Goal: Transaction & Acquisition: Purchase product/service

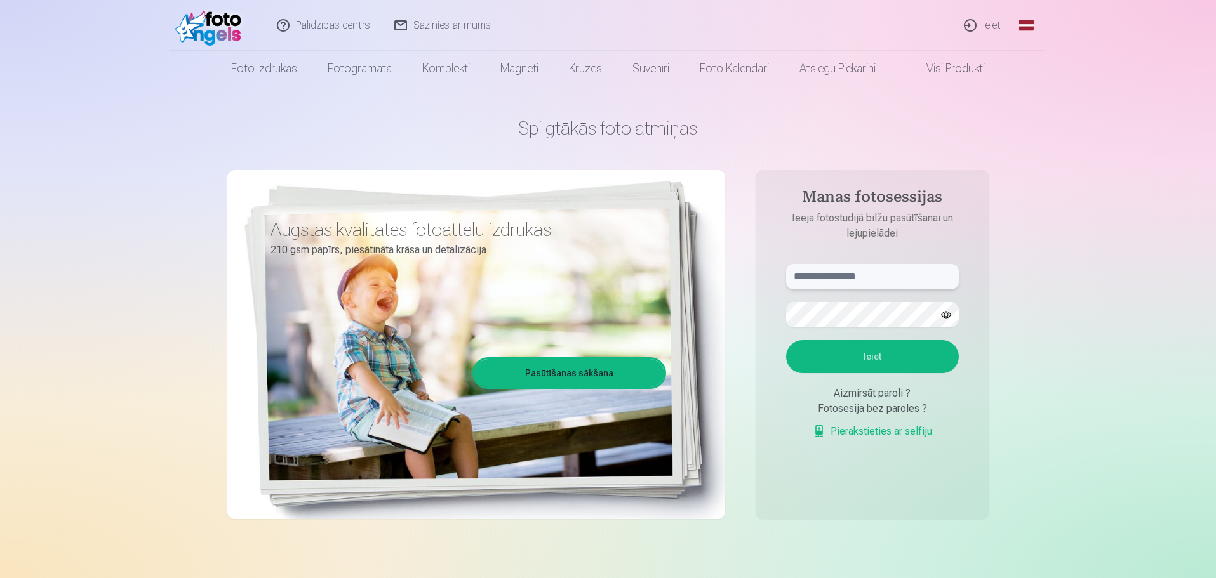
click at [836, 279] on input "text" at bounding box center [872, 276] width 173 height 25
click at [799, 273] on input "**********" at bounding box center [872, 276] width 173 height 25
click at [801, 277] on input "**********" at bounding box center [872, 276] width 173 height 25
click at [793, 276] on input "**********" at bounding box center [872, 276] width 173 height 25
type input "**********"
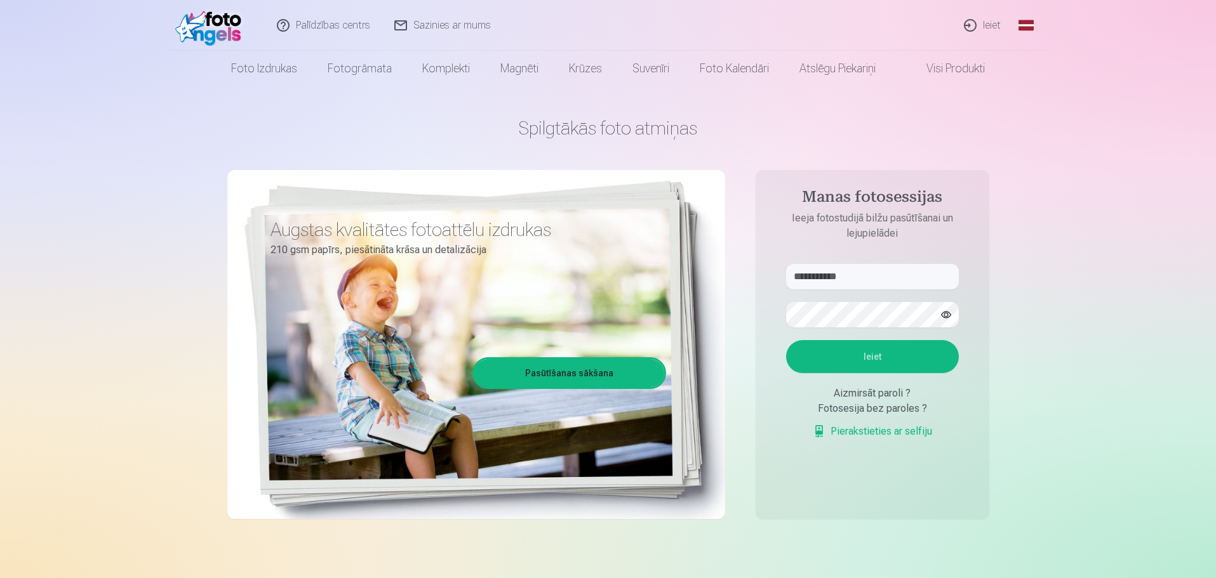
click at [869, 352] on button "Ieiet" at bounding box center [872, 356] width 173 height 33
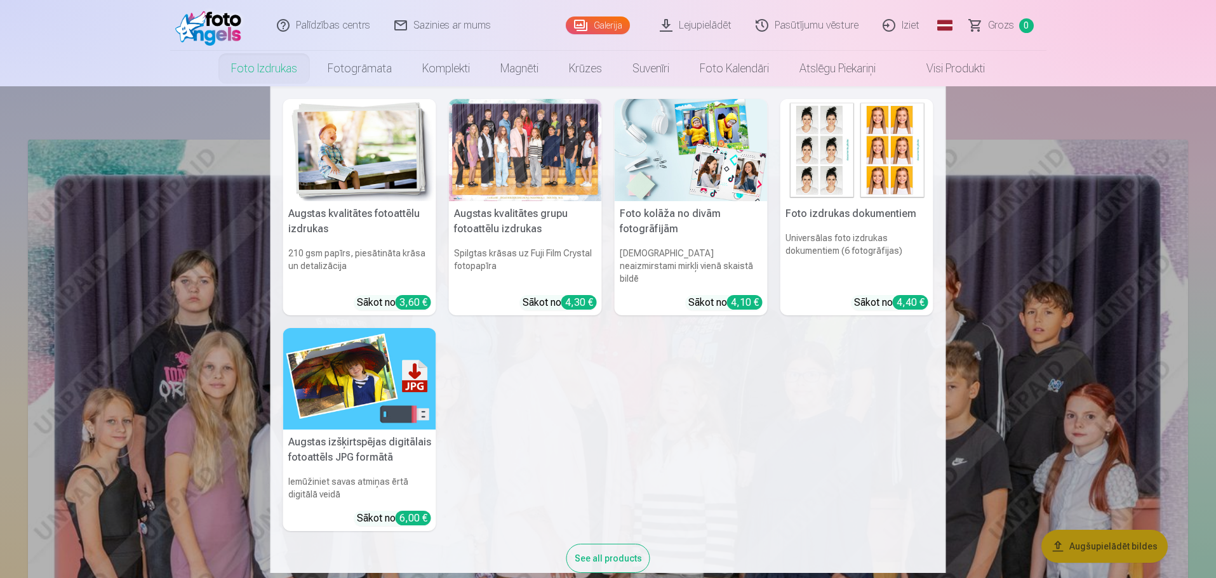
click at [549, 174] on div at bounding box center [525, 150] width 153 height 102
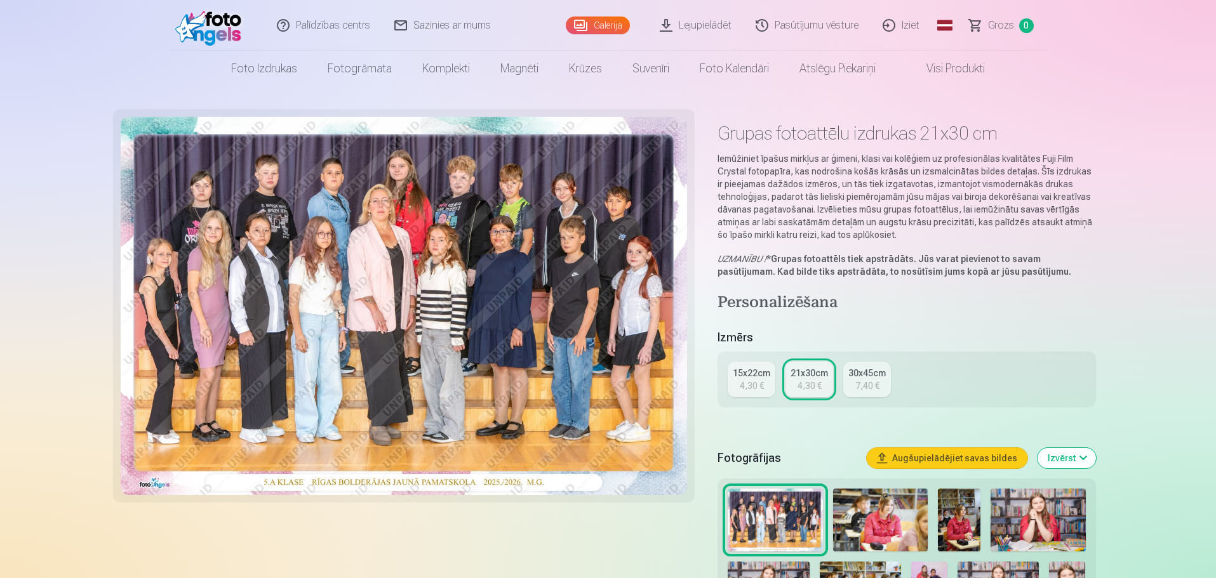
click at [759, 375] on div "15x22cm" at bounding box center [751, 373] width 37 height 13
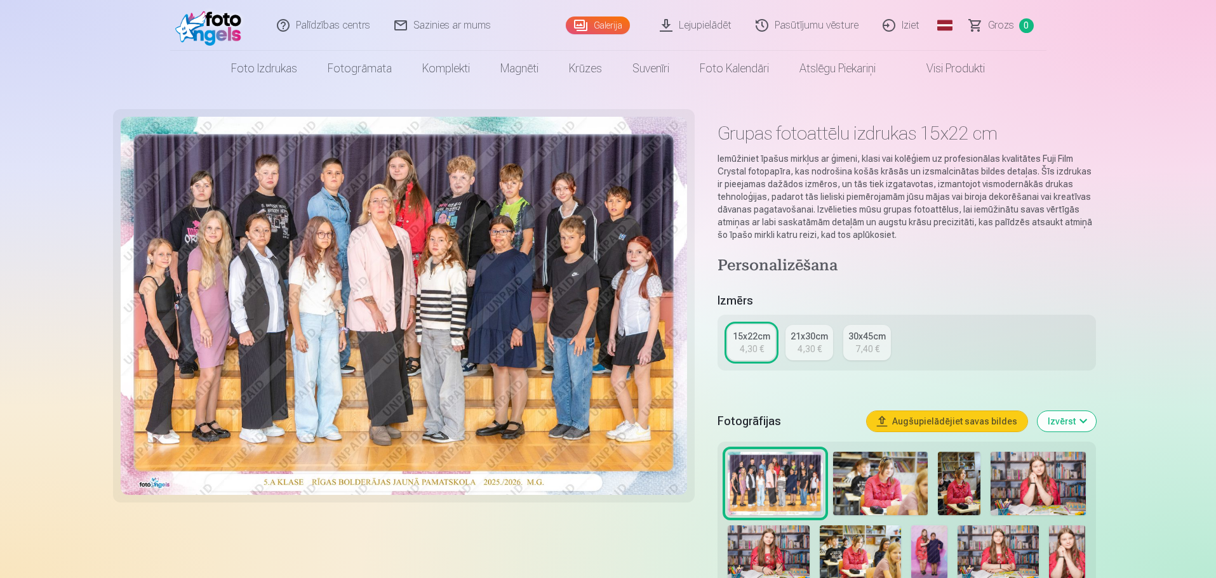
click at [810, 354] on div "4,30 €" at bounding box center [810, 349] width 24 height 13
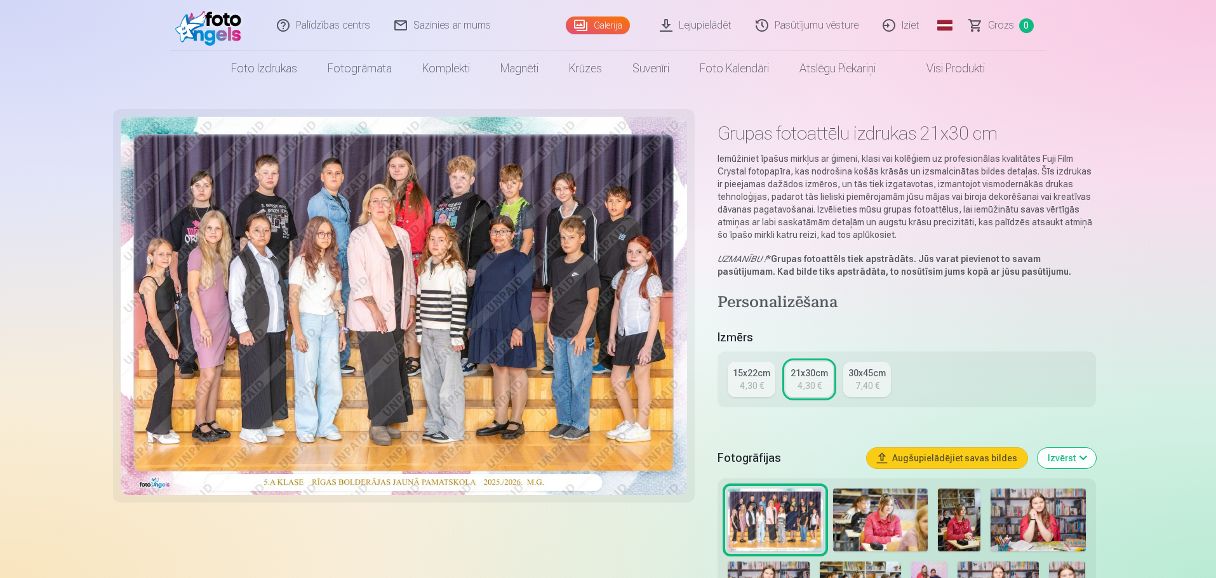
click at [766, 373] on div "15x22cm" at bounding box center [751, 373] width 37 height 13
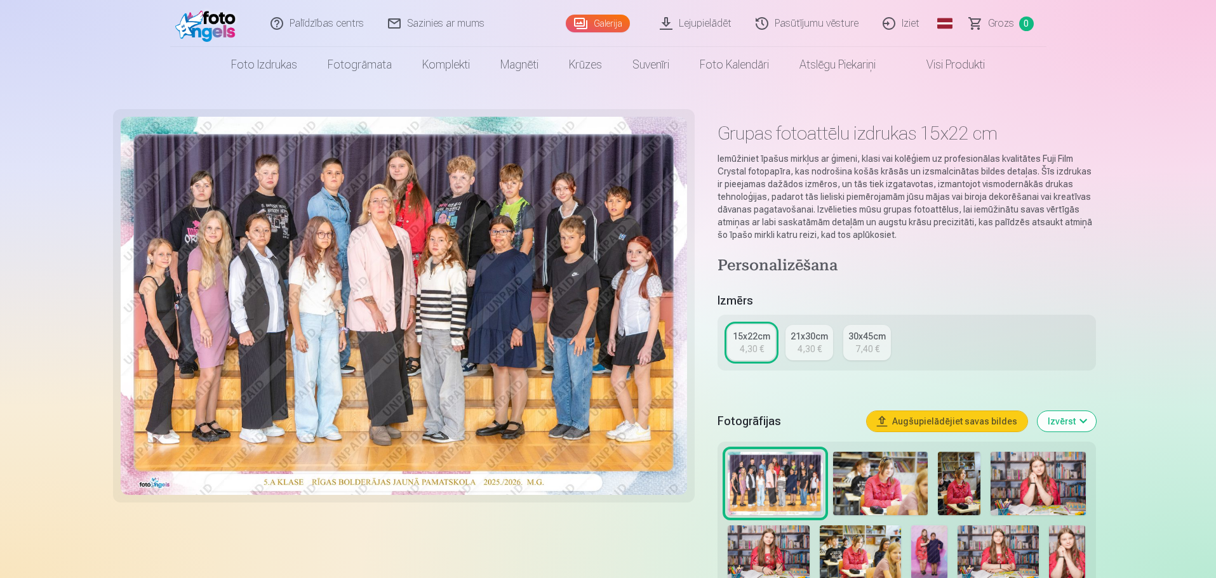
scroll to position [190, 0]
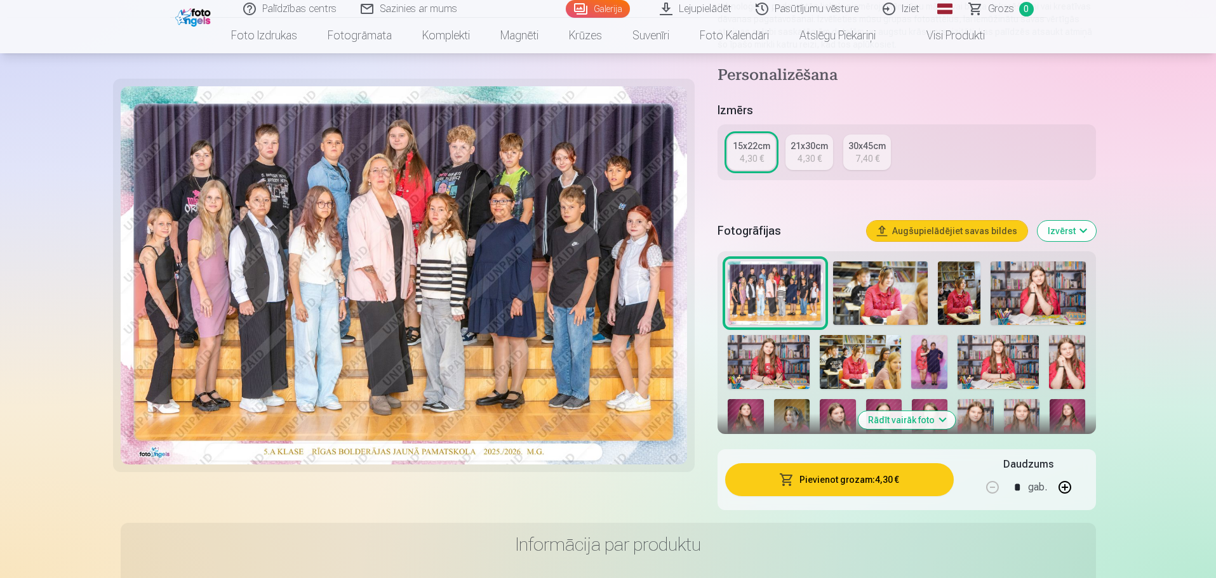
click at [864, 481] on button "Pievienot grozam : 4,30 €" at bounding box center [839, 480] width 228 height 33
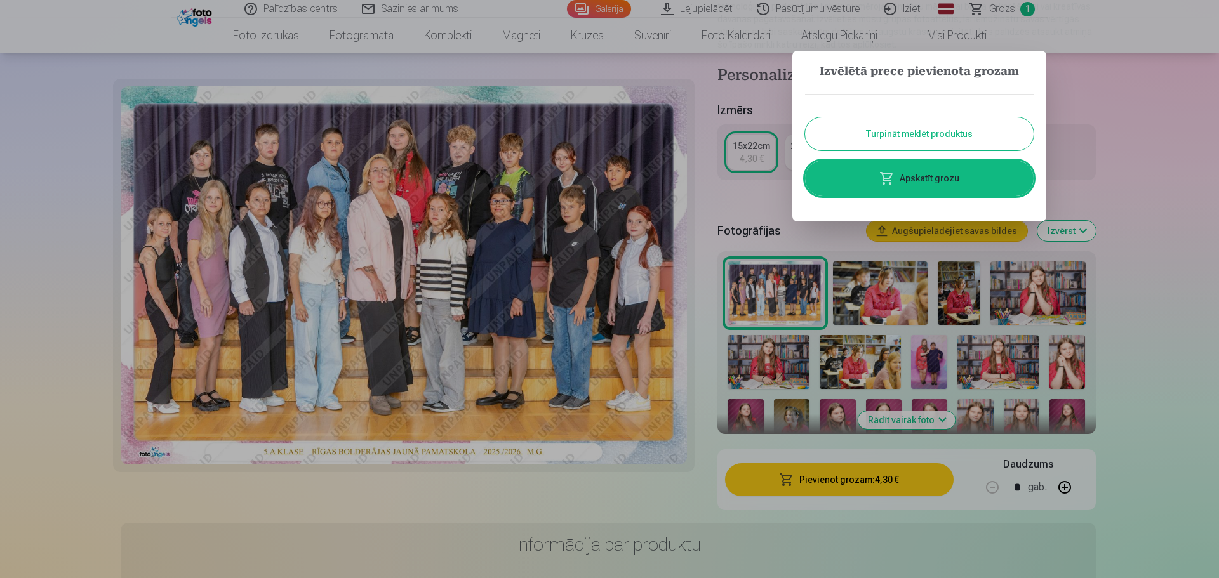
click at [944, 134] on button "Turpināt meklēt produktus" at bounding box center [919, 133] width 229 height 33
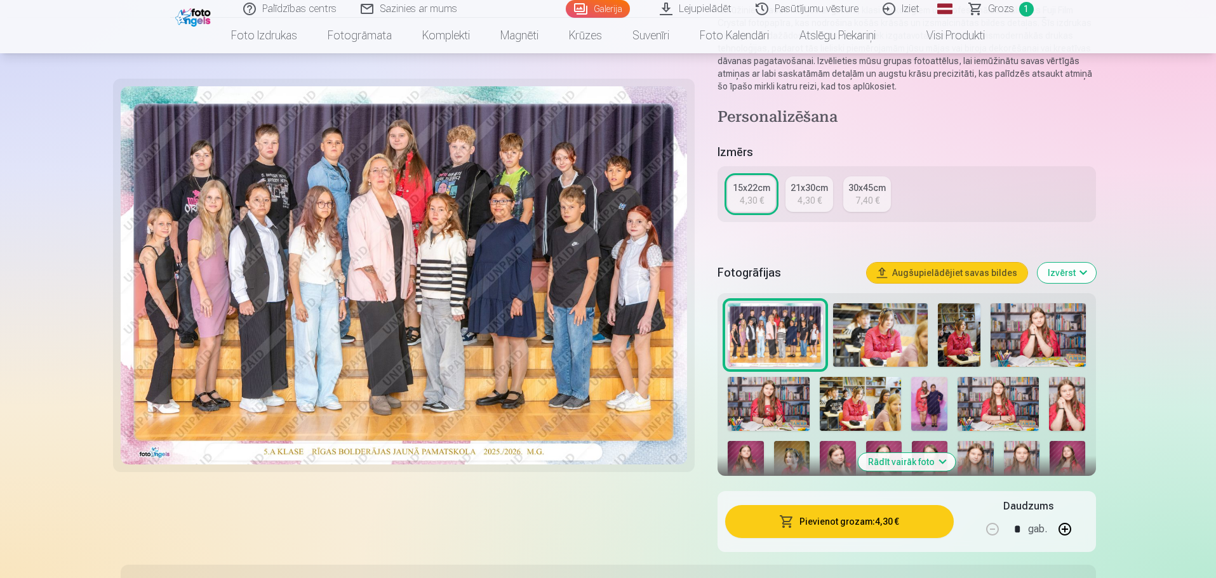
scroll to position [0, 0]
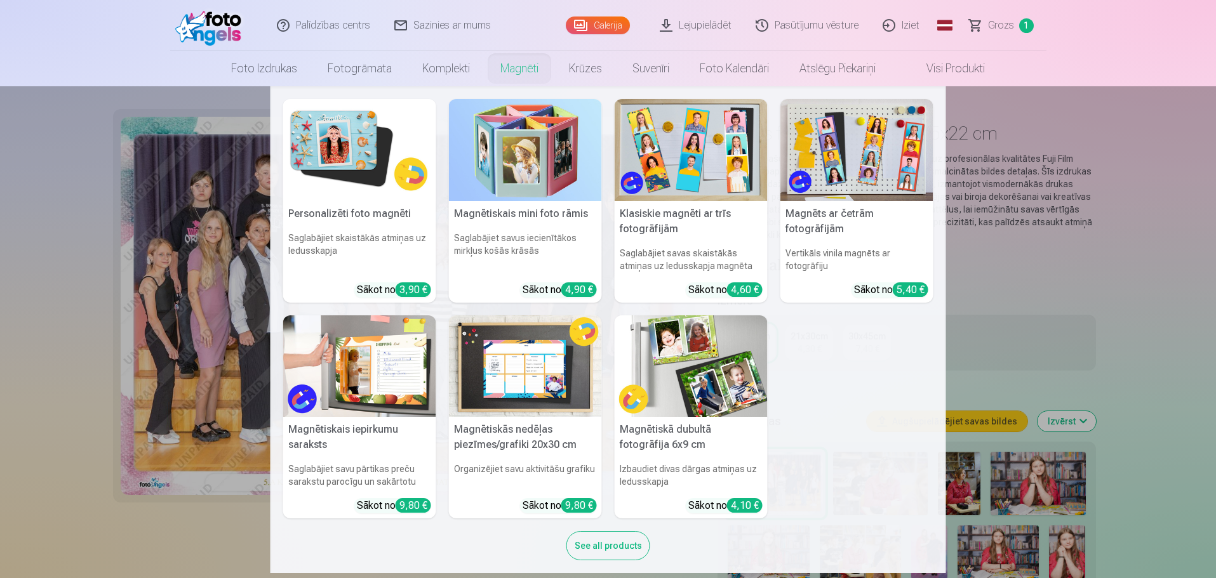
click at [498, 72] on link "Magnēti" at bounding box center [519, 69] width 69 height 36
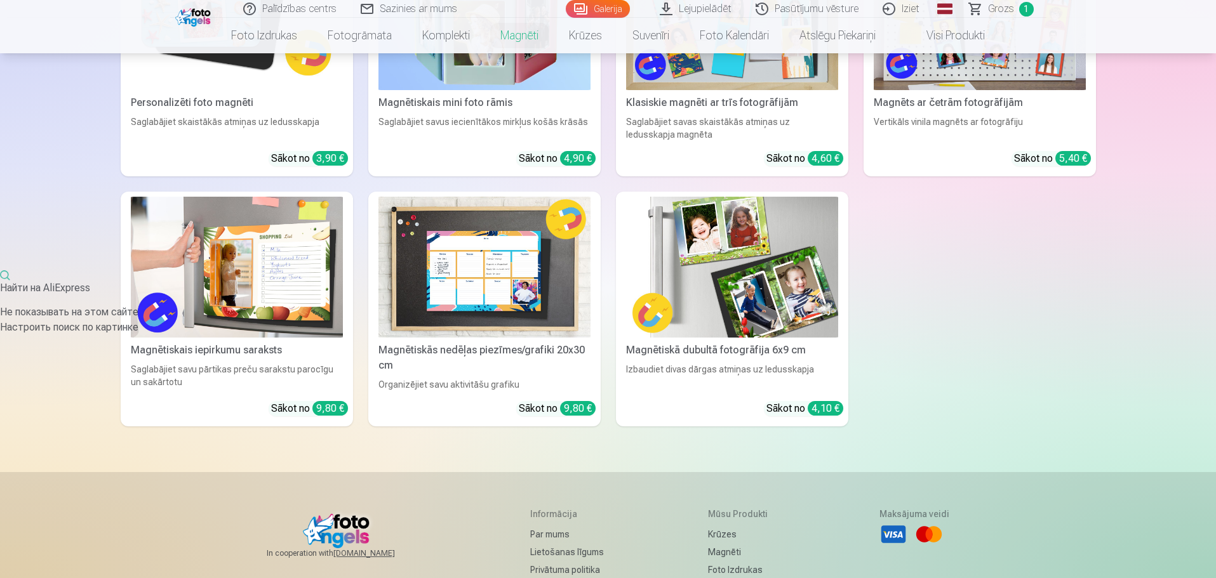
scroll to position [190, 0]
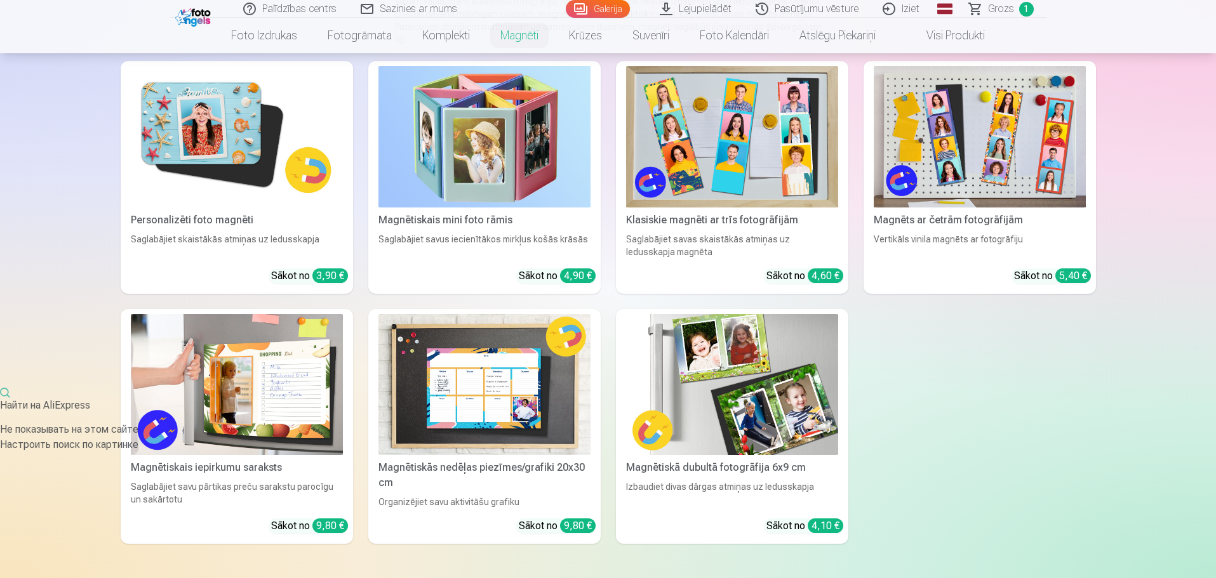
click at [720, 378] on img at bounding box center [732, 385] width 212 height 142
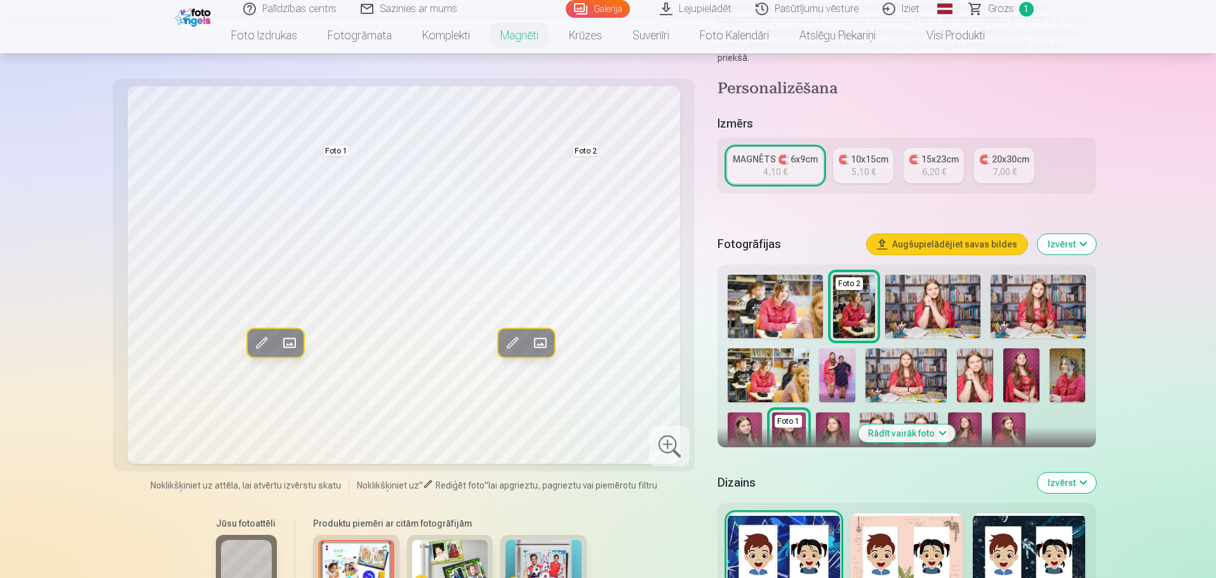
scroll to position [190, 0]
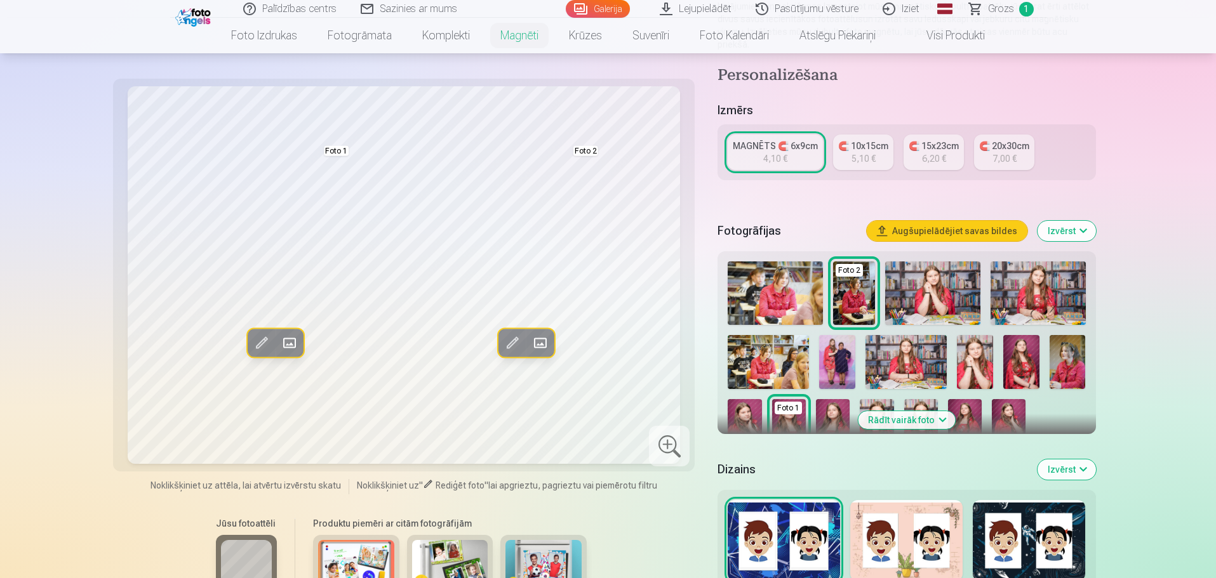
click at [943, 411] on button "Rādīt vairāk foto" at bounding box center [906, 420] width 97 height 18
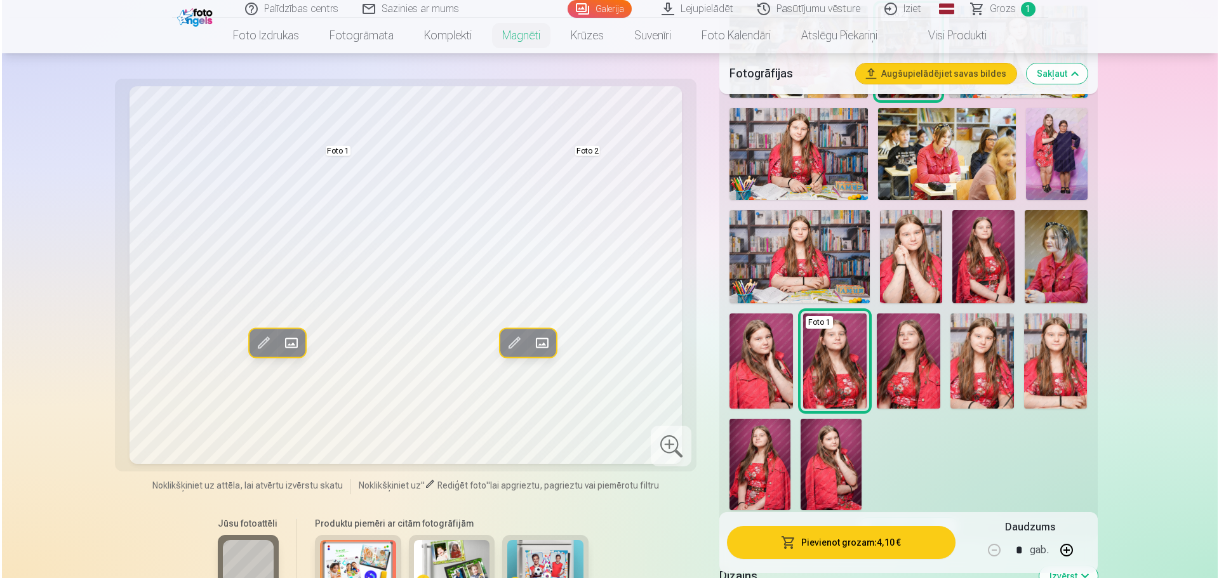
scroll to position [508, 0]
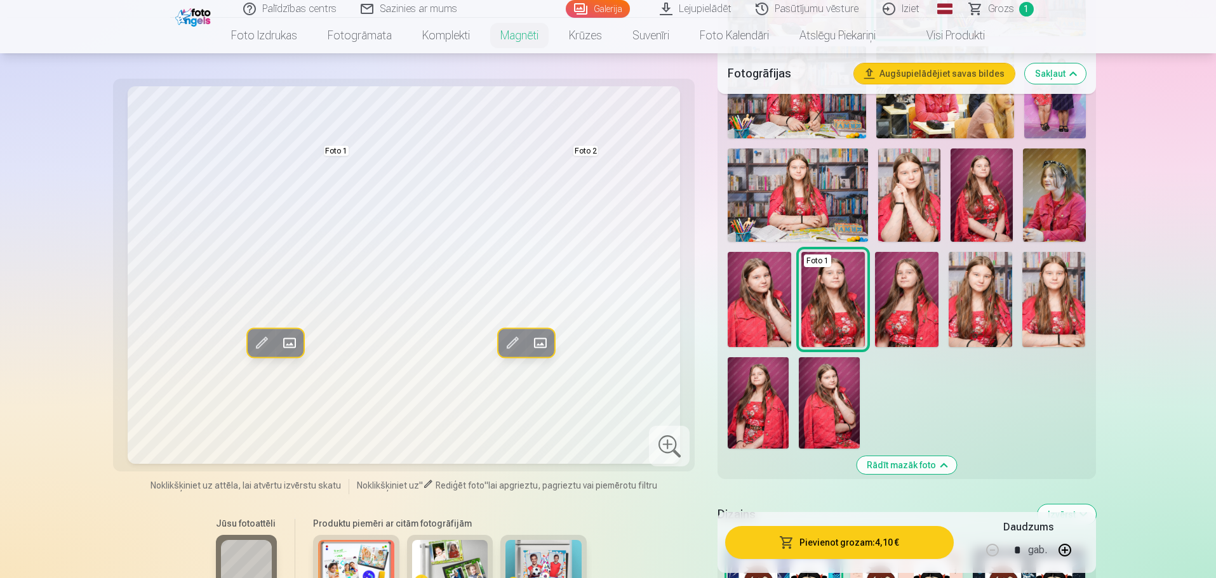
click at [857, 542] on button "Pievienot grozam : 4,10 €" at bounding box center [839, 542] width 228 height 33
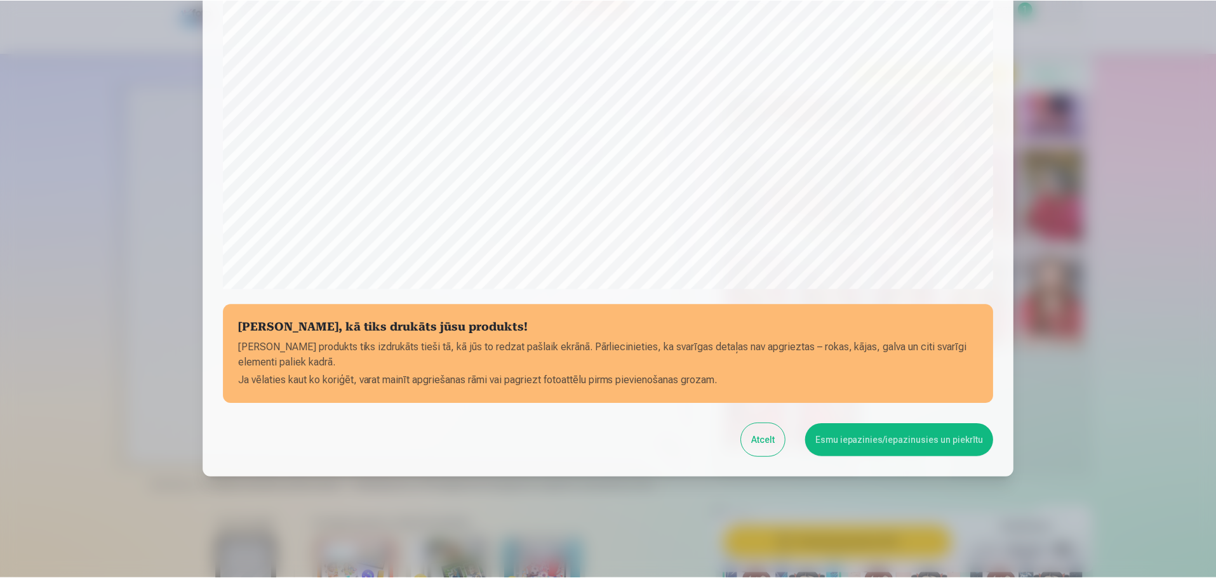
scroll to position [336, 0]
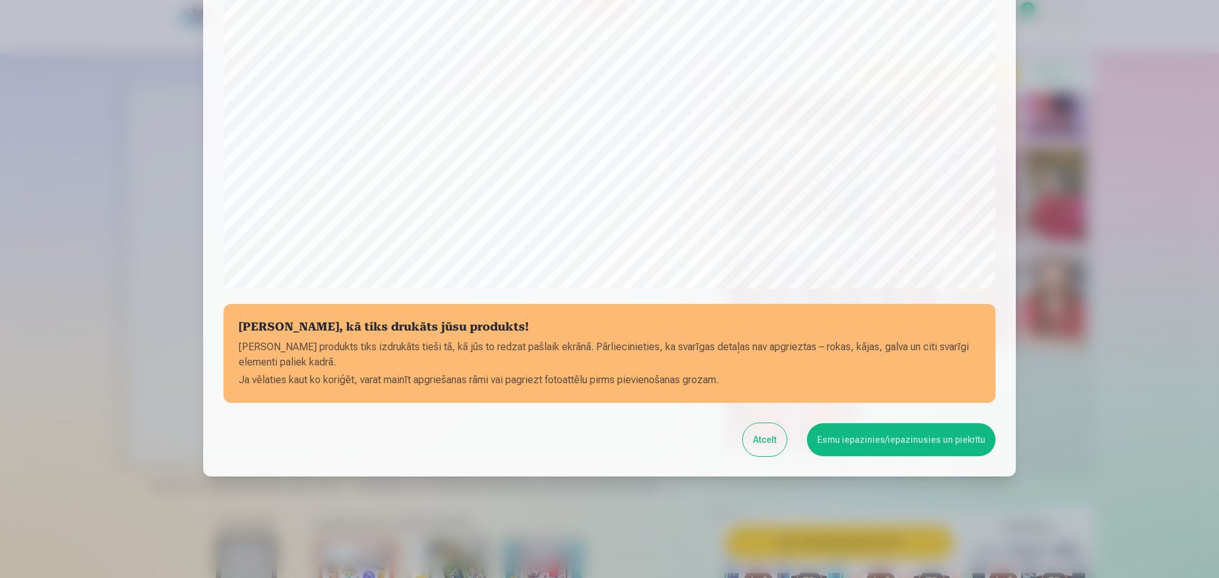
drag, startPoint x: 853, startPoint y: 439, endPoint x: 851, endPoint y: 403, distance: 36.9
click at [851, 403] on div "[PERSON_NAME], kā tiks drukāts jūsu produkts! Jūsu produkts tiks izdrukāts tieš…" at bounding box center [609, 82] width 813 height 787
click at [879, 441] on button "Esmu iepazinies/iepazinusies un piekrītu" at bounding box center [901, 440] width 189 height 33
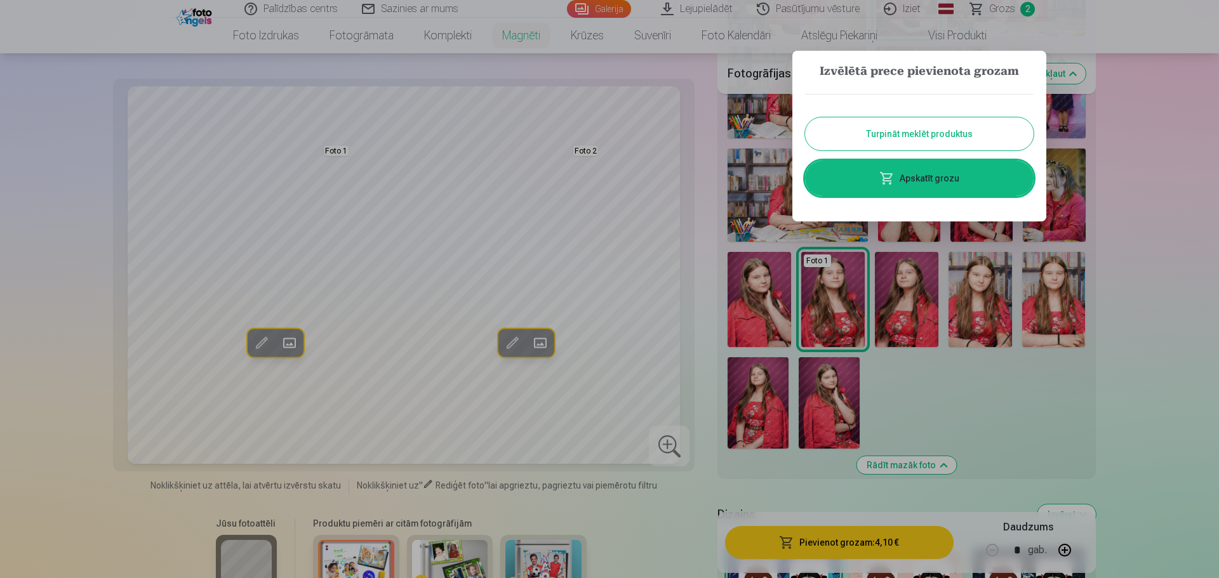
click at [909, 133] on button "Turpināt meklēt produktus" at bounding box center [919, 133] width 229 height 33
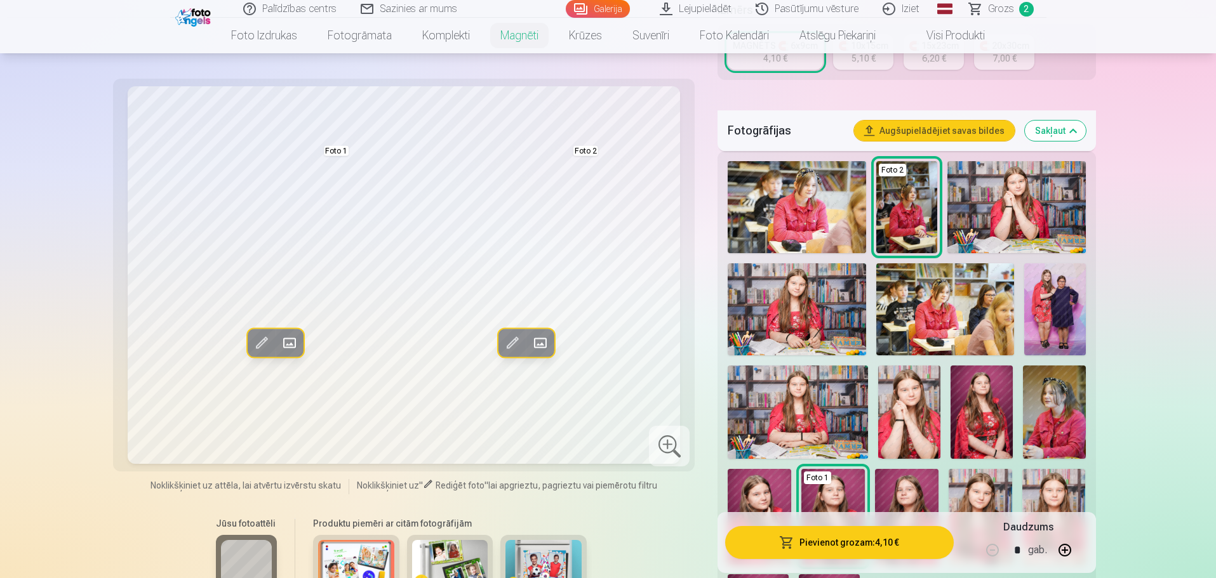
scroll to position [254, 0]
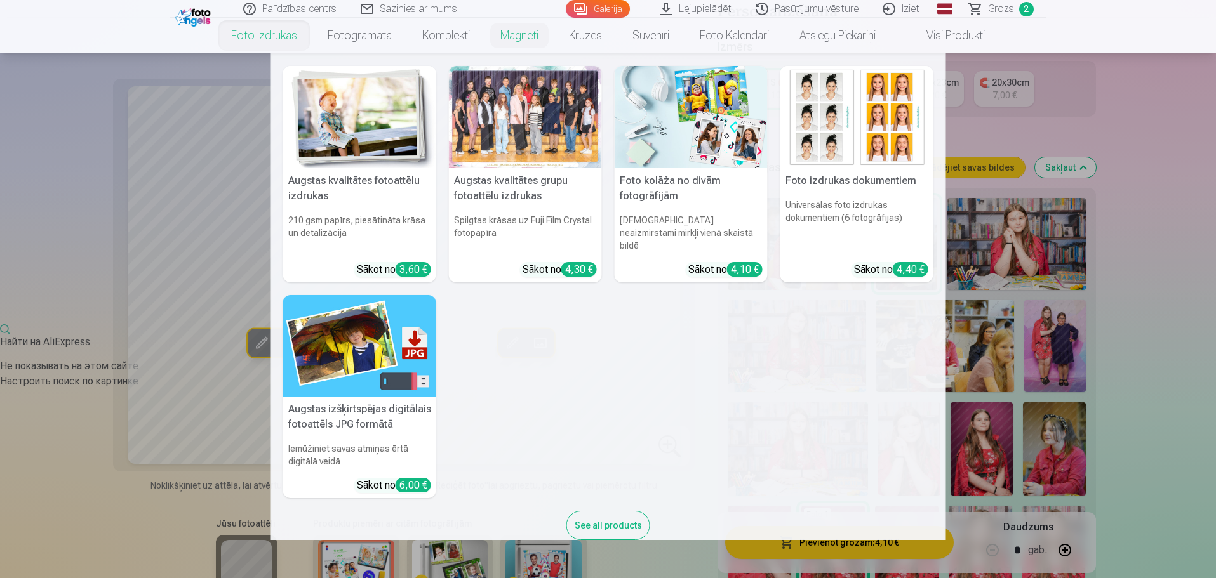
click at [855, 147] on img at bounding box center [856, 117] width 153 height 102
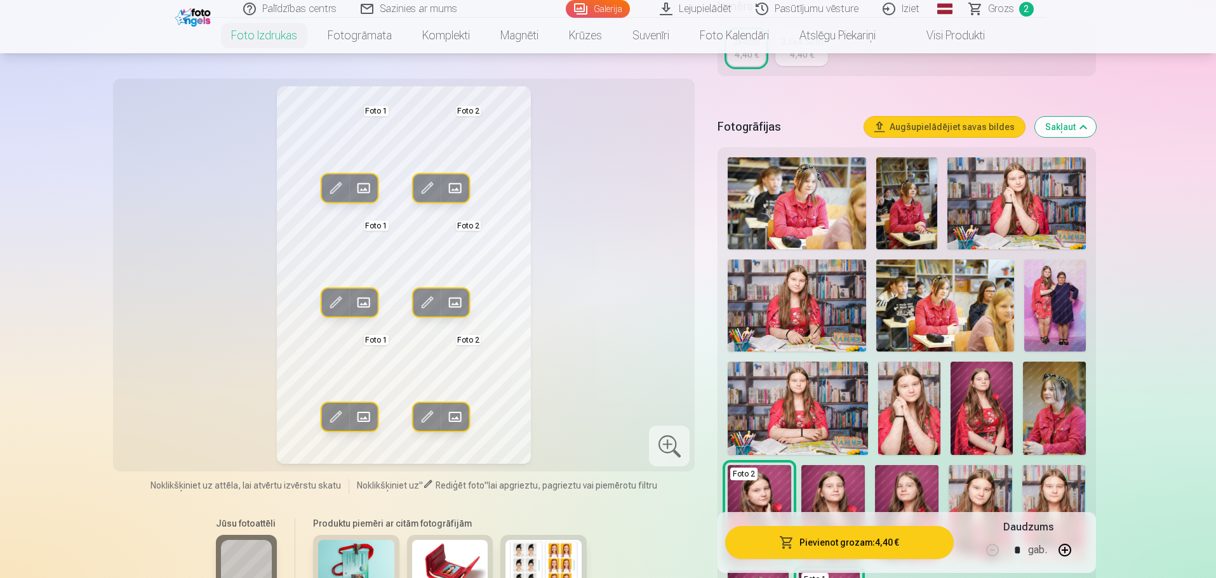
scroll to position [317, 0]
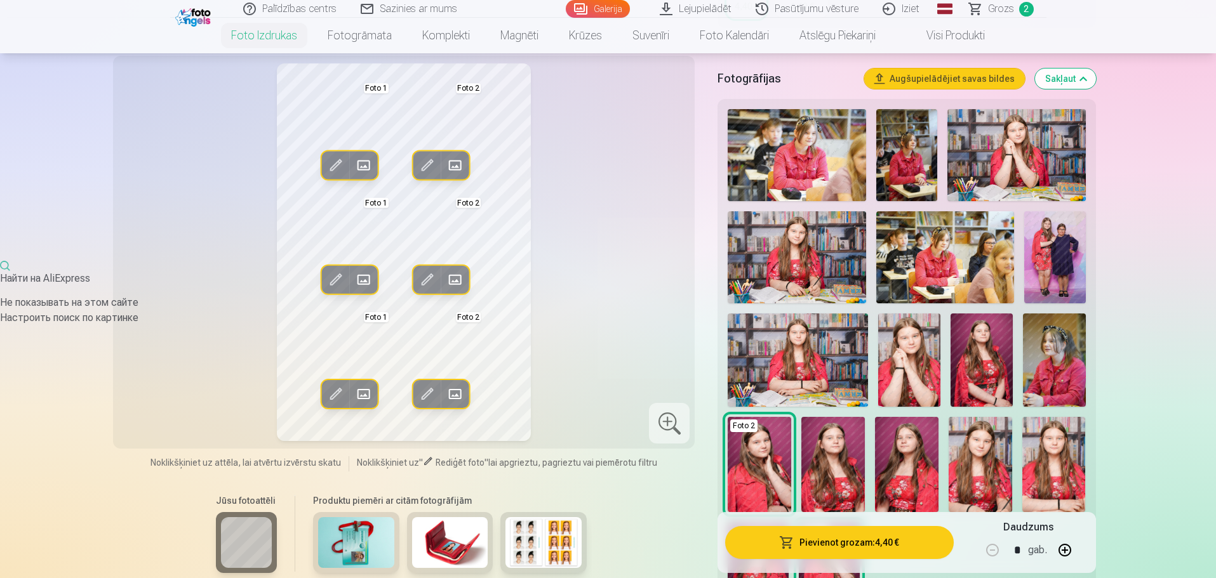
click at [911, 363] on img at bounding box center [909, 360] width 62 height 93
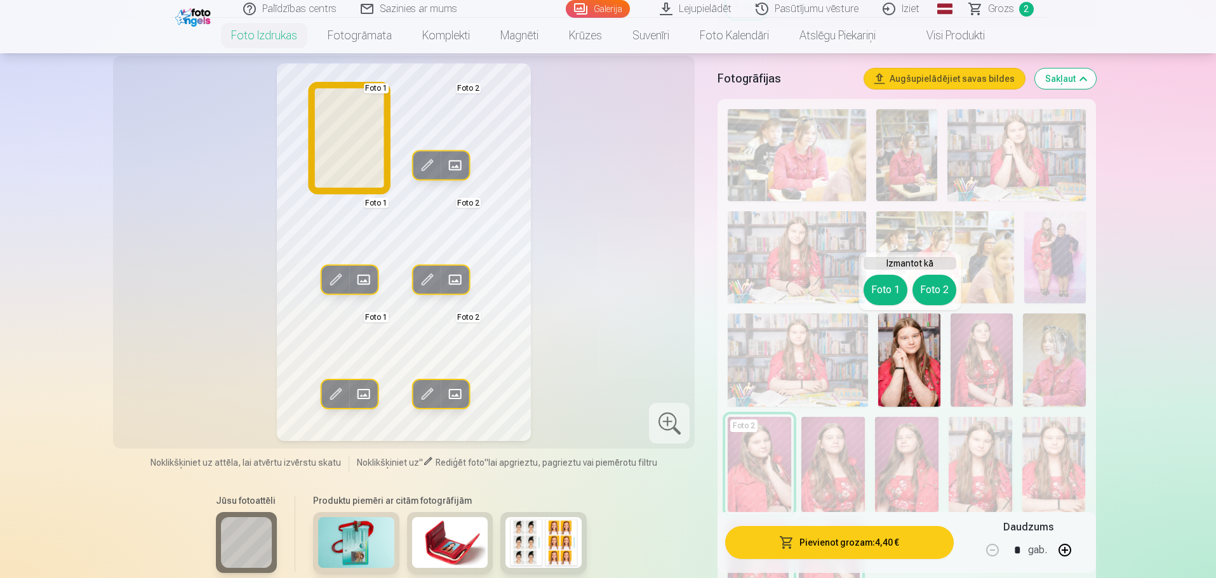
click at [881, 287] on button "Foto 1" at bounding box center [886, 290] width 44 height 30
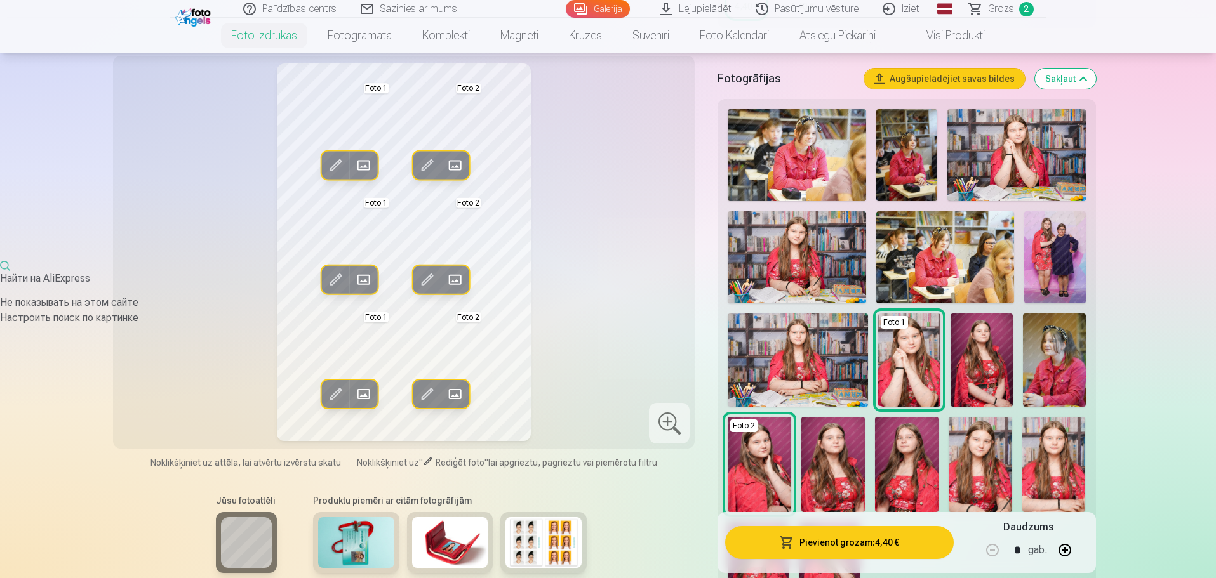
click at [1038, 144] on img at bounding box center [1016, 155] width 138 height 92
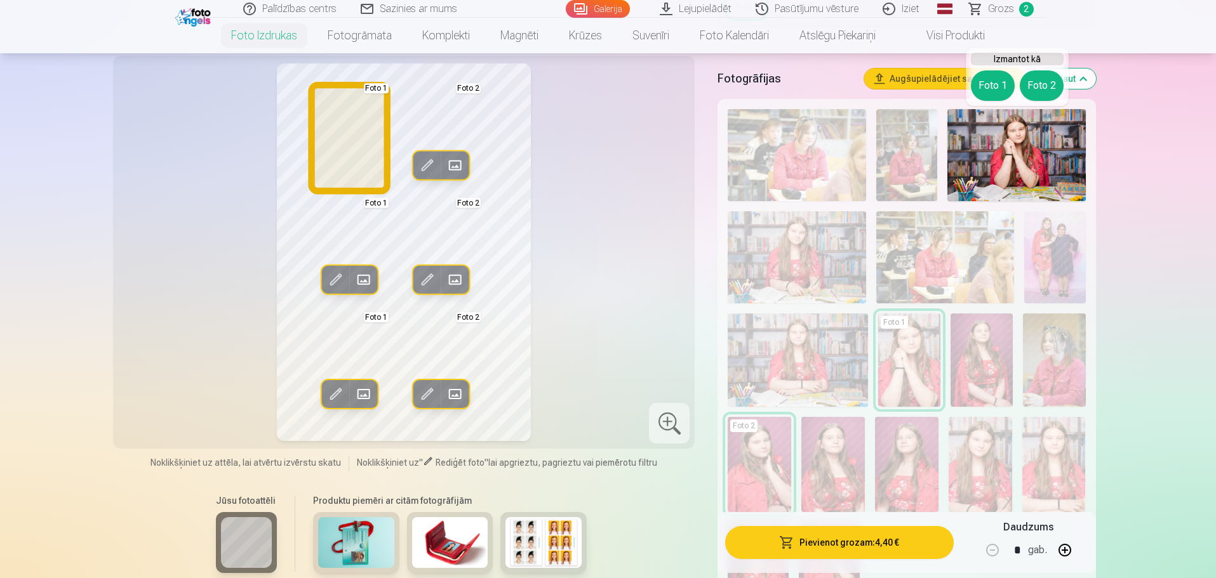
click at [991, 90] on button "Foto 1" at bounding box center [993, 85] width 44 height 30
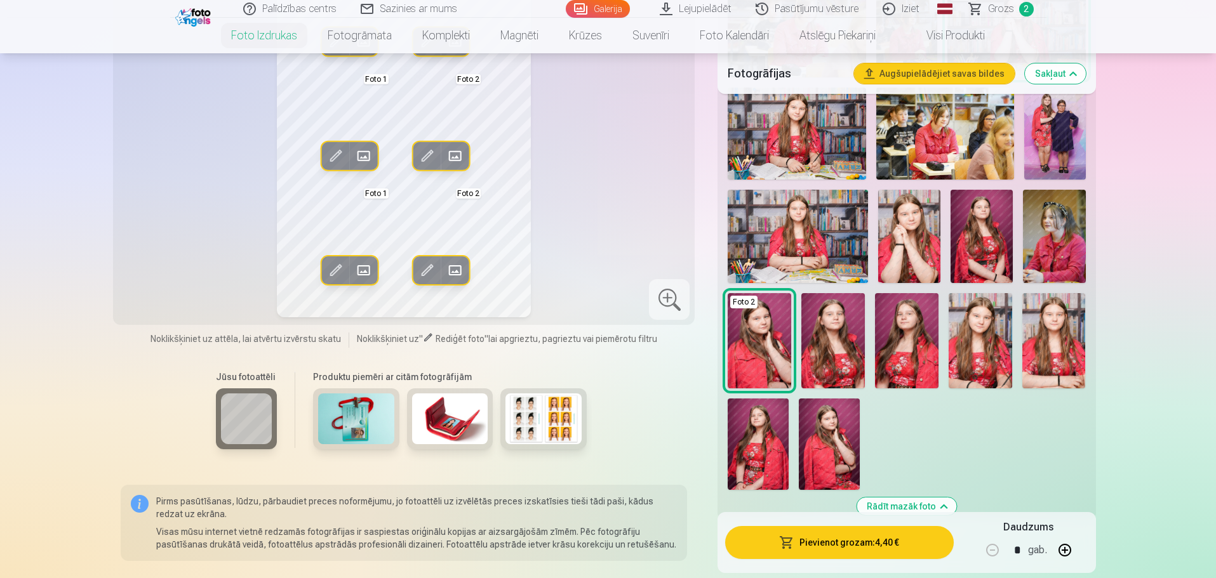
scroll to position [508, 0]
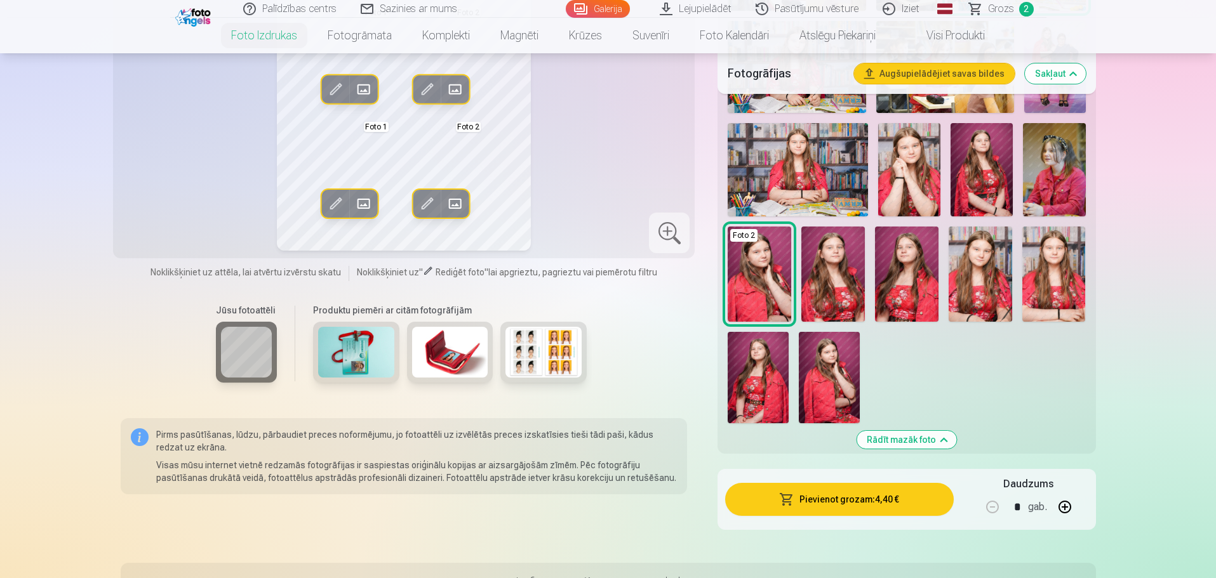
click at [551, 355] on img at bounding box center [543, 352] width 76 height 51
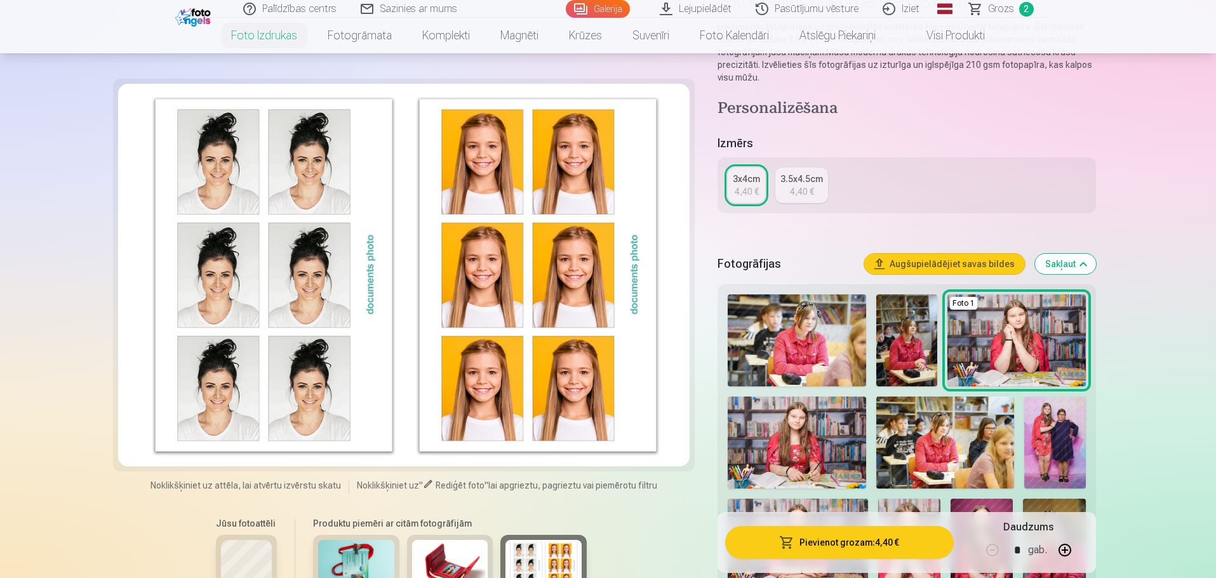
scroll to position [127, 0]
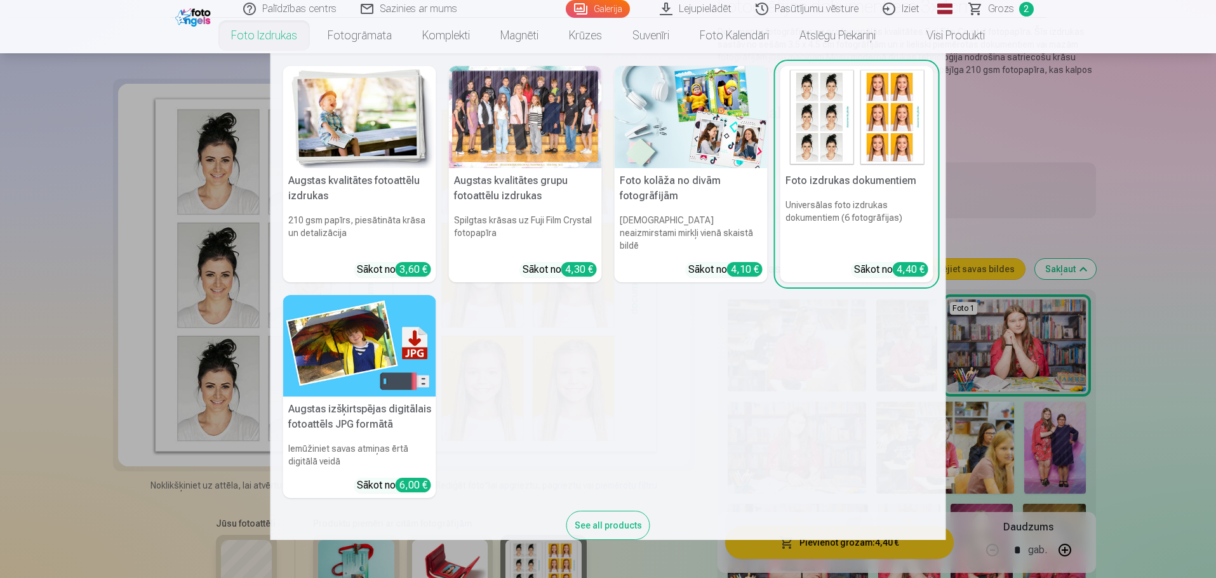
click at [271, 34] on link "Foto izdrukas" at bounding box center [264, 36] width 97 height 36
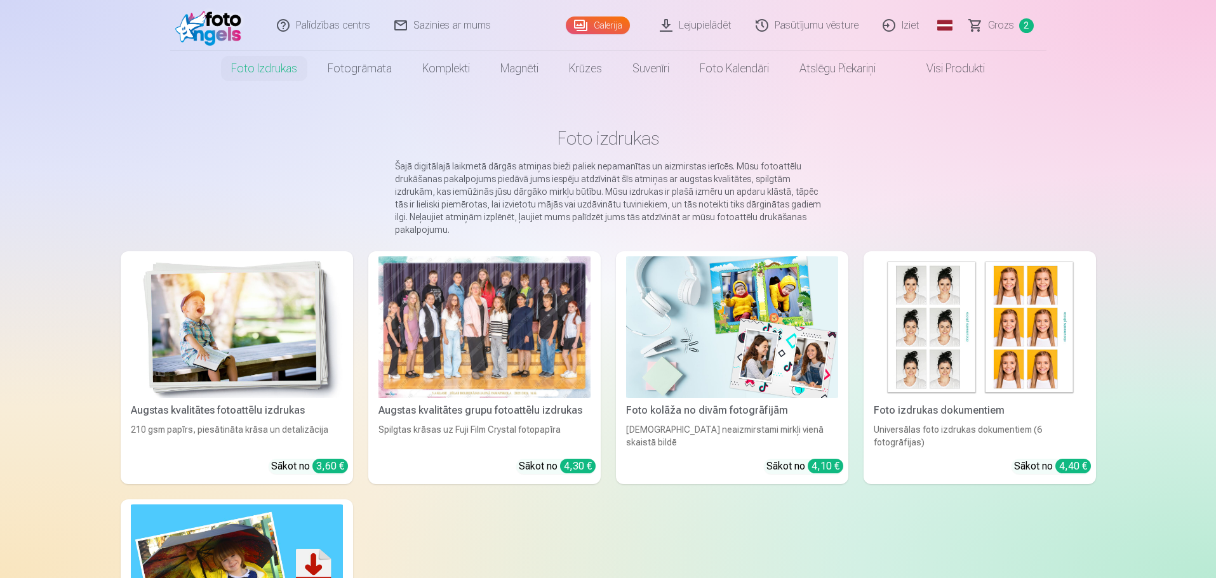
click at [271, 34] on link "Palīdzības centrs" at bounding box center [323, 25] width 117 height 51
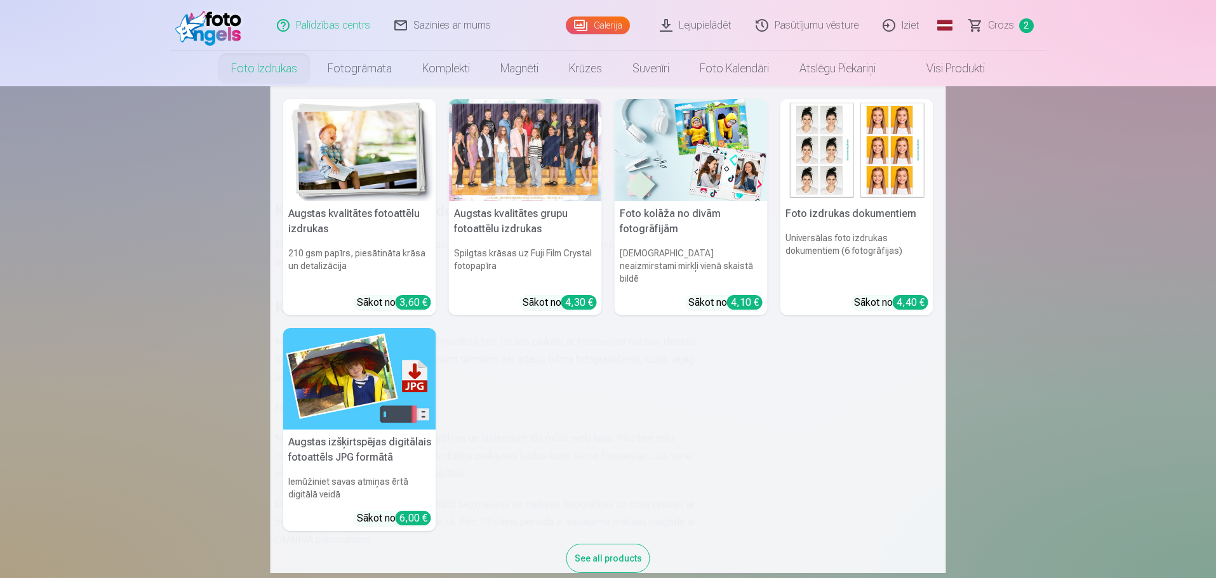
click at [276, 72] on link "Foto izdrukas" at bounding box center [264, 69] width 97 height 36
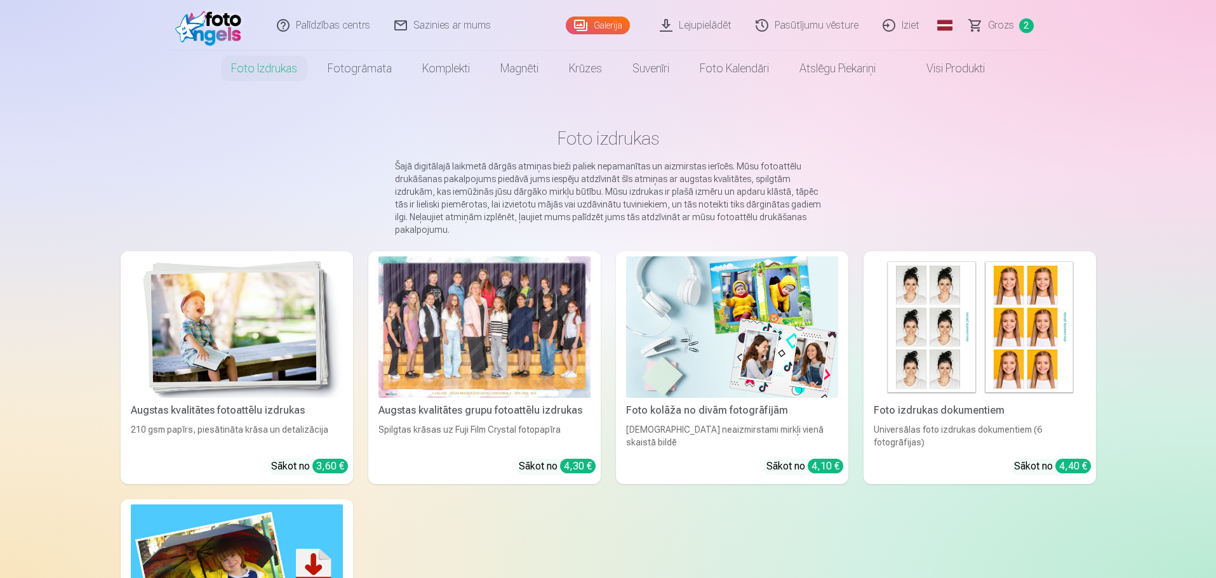
click at [1015, 340] on img at bounding box center [980, 328] width 212 height 142
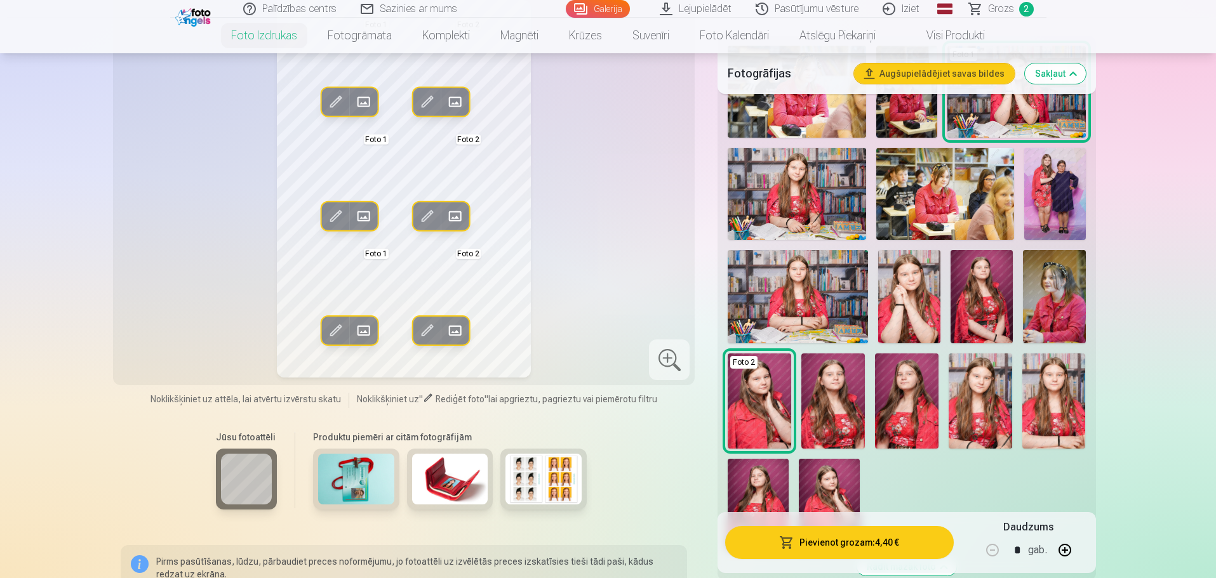
scroll to position [444, 0]
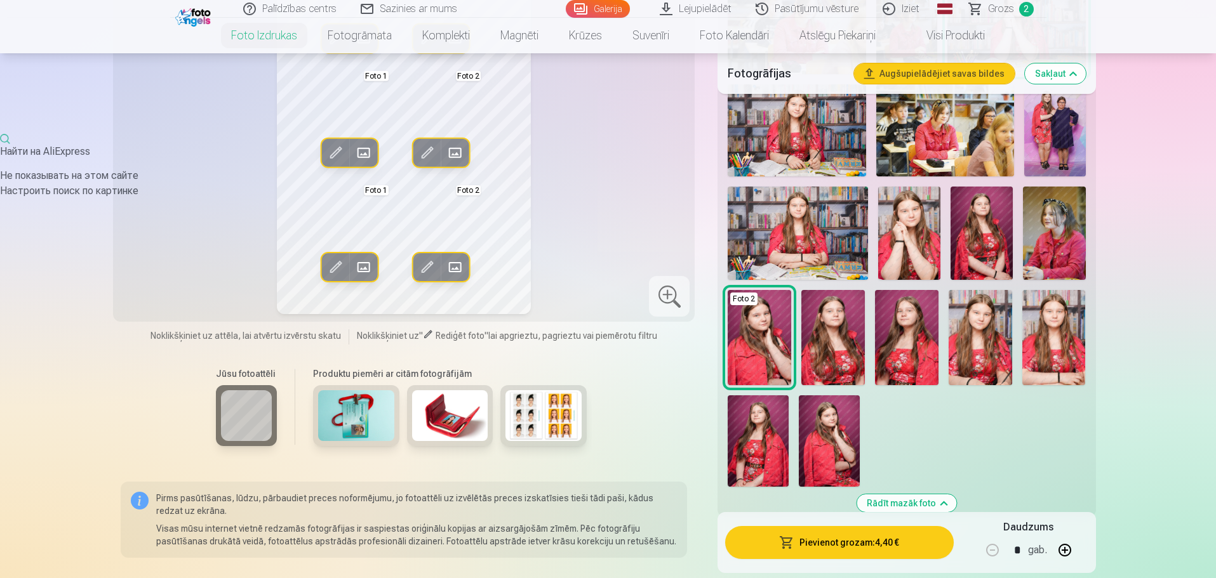
click at [1042, 331] on img at bounding box center [1053, 337] width 63 height 95
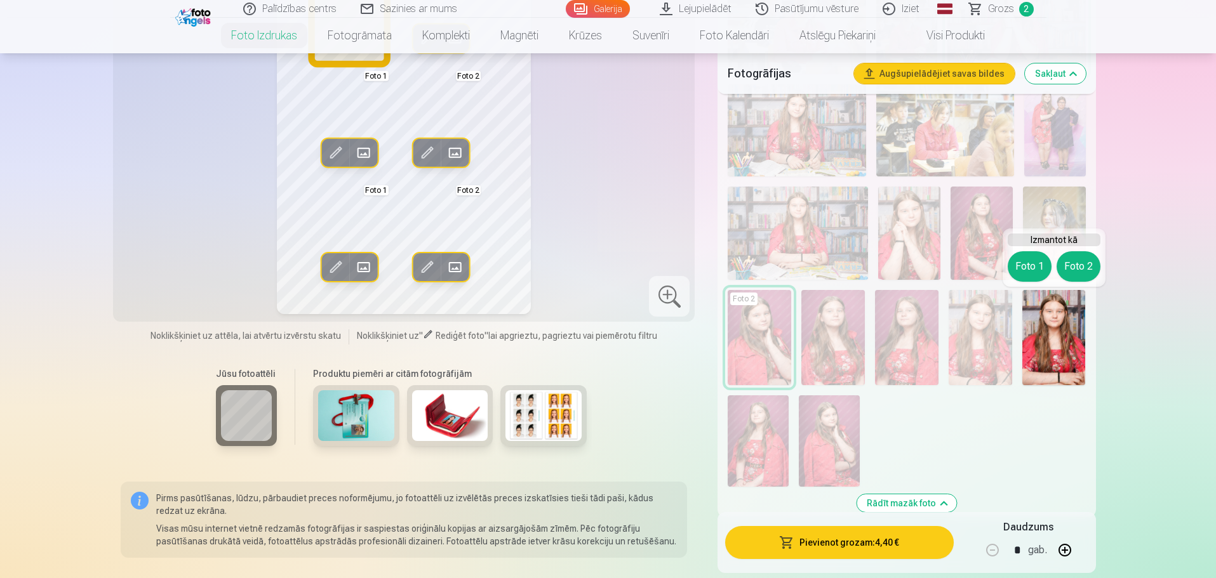
click at [1039, 260] on button "Foto 1" at bounding box center [1030, 266] width 44 height 30
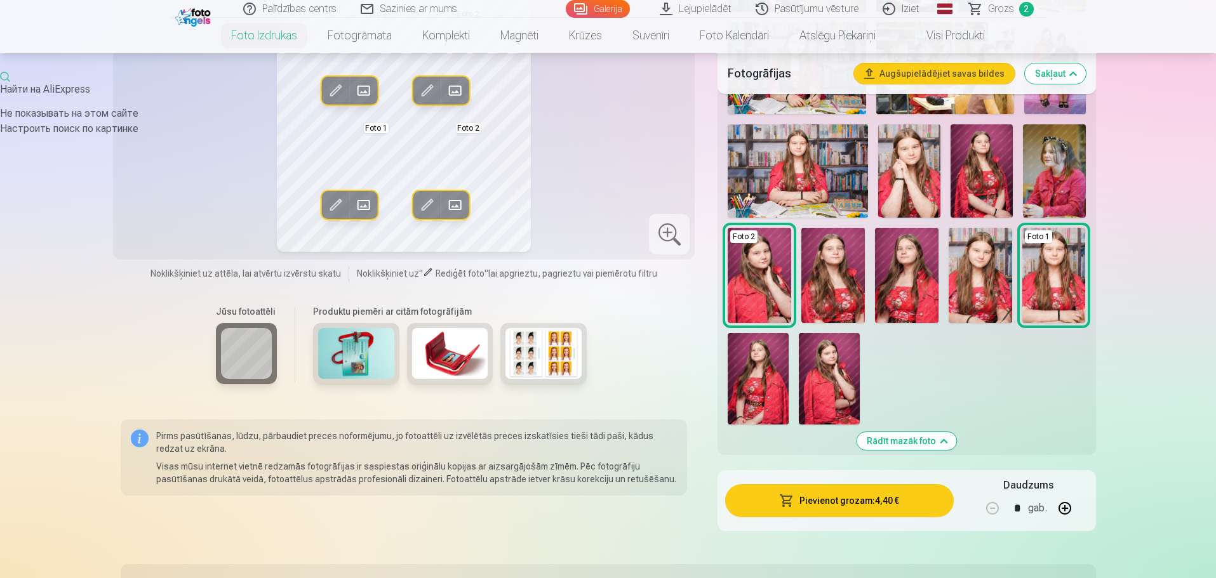
scroll to position [508, 0]
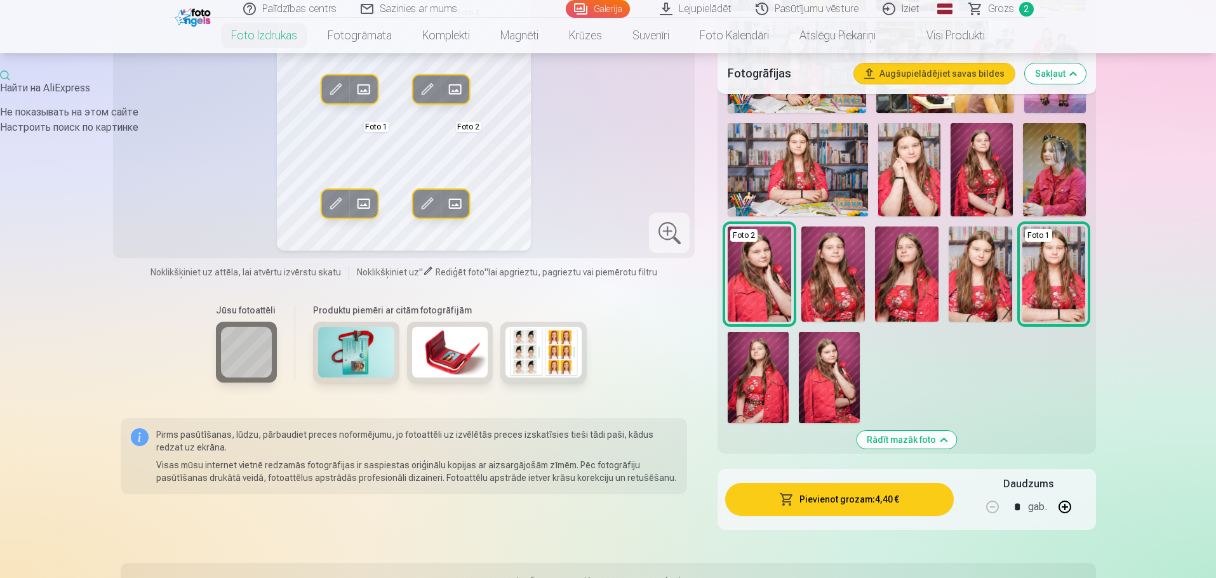
click at [837, 277] on img at bounding box center [832, 274] width 63 height 95
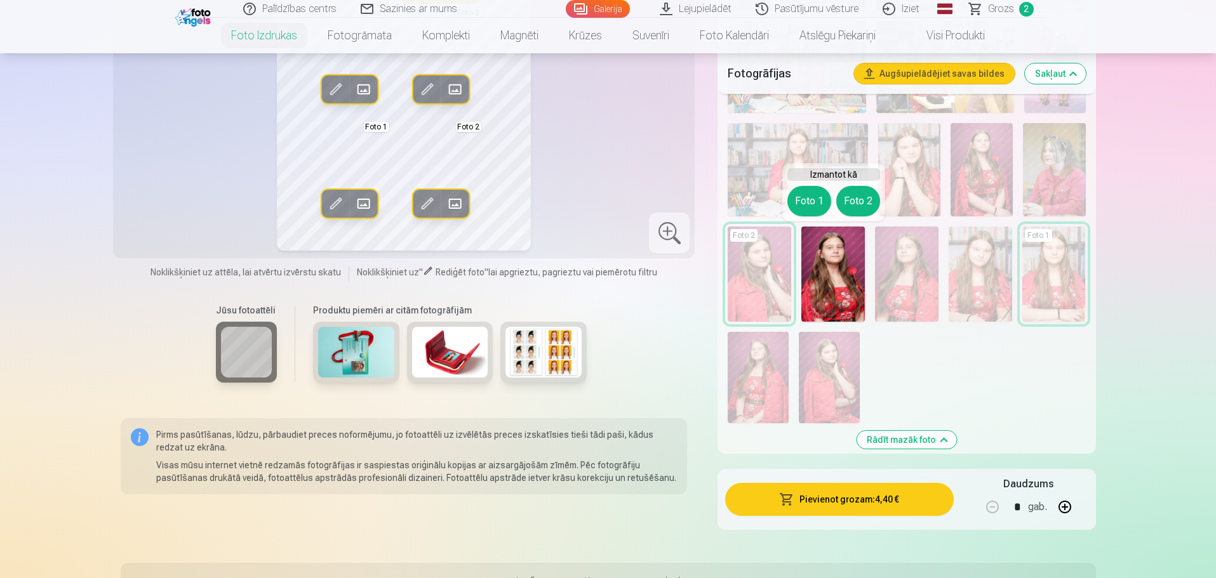
click at [865, 209] on button "Foto 2" at bounding box center [858, 201] width 44 height 30
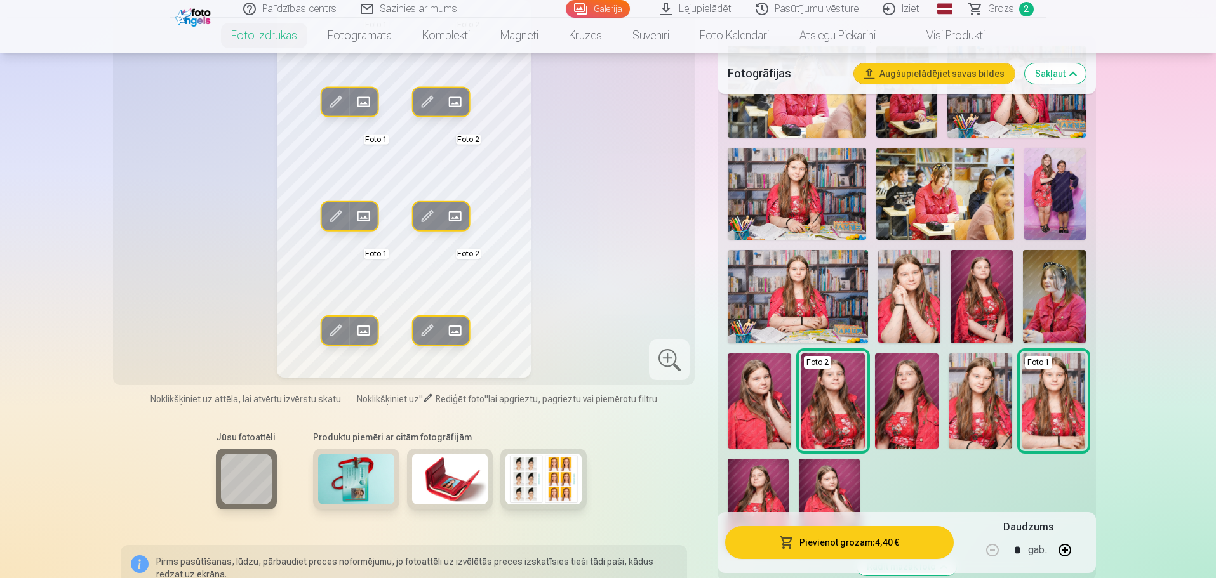
scroll to position [317, 0]
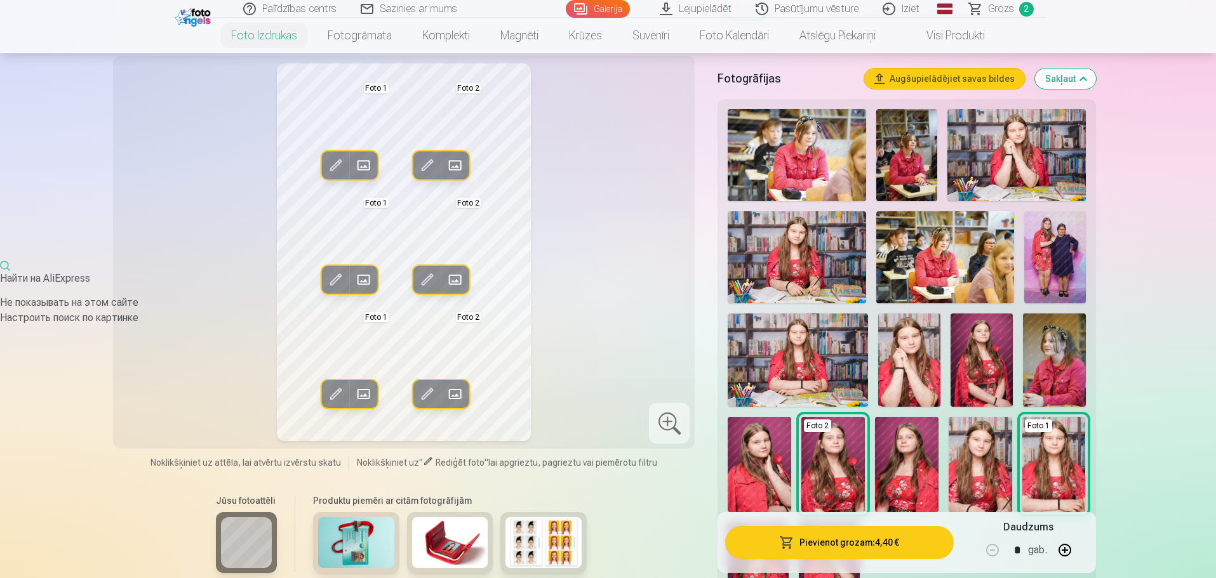
click at [1008, 149] on img at bounding box center [1016, 155] width 138 height 92
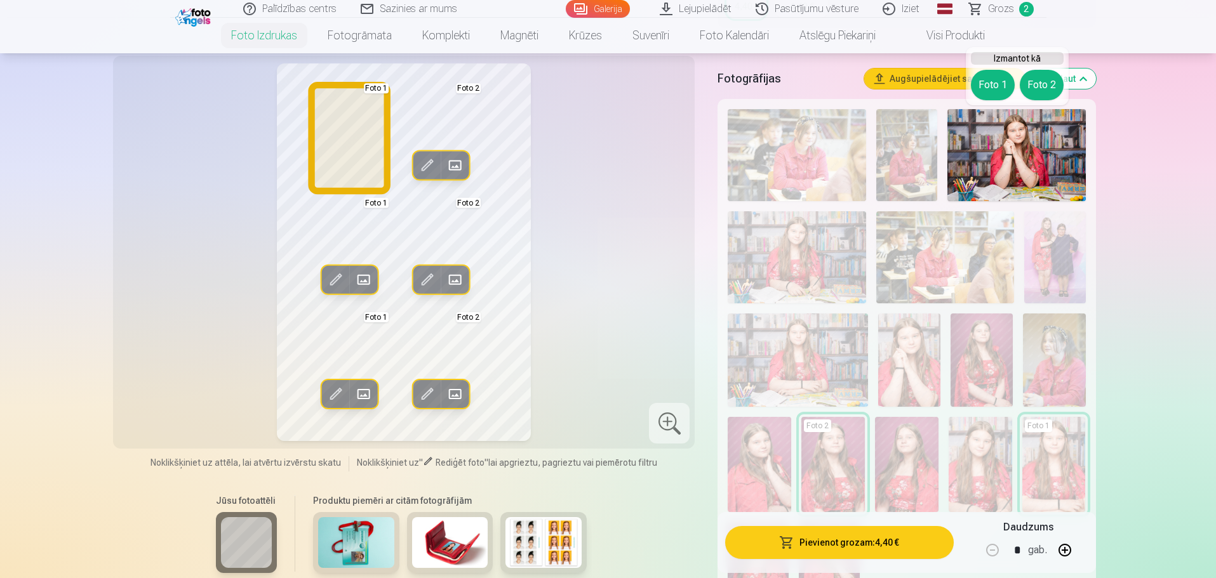
click at [996, 92] on button "Foto 1" at bounding box center [993, 85] width 44 height 30
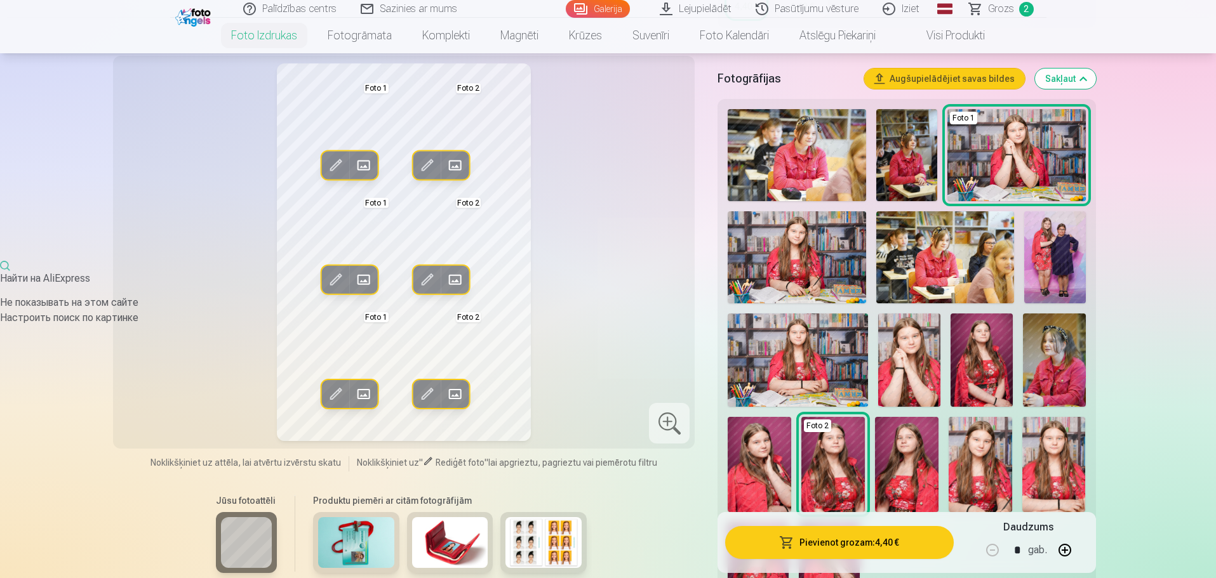
click at [916, 352] on img at bounding box center [909, 360] width 62 height 93
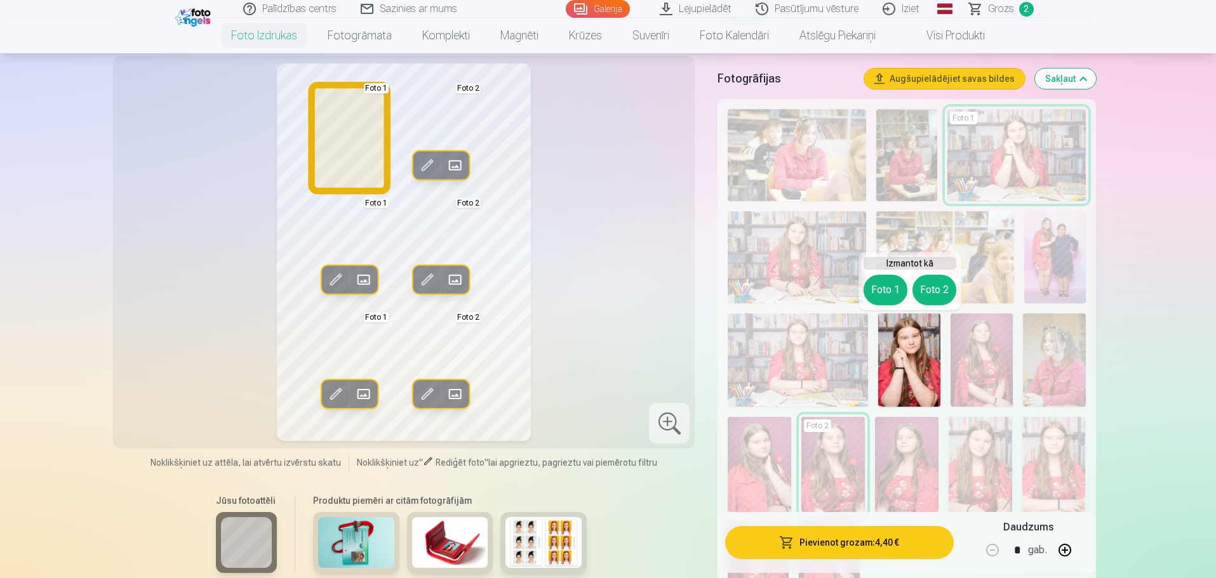
click at [888, 290] on button "Foto 1" at bounding box center [886, 290] width 44 height 30
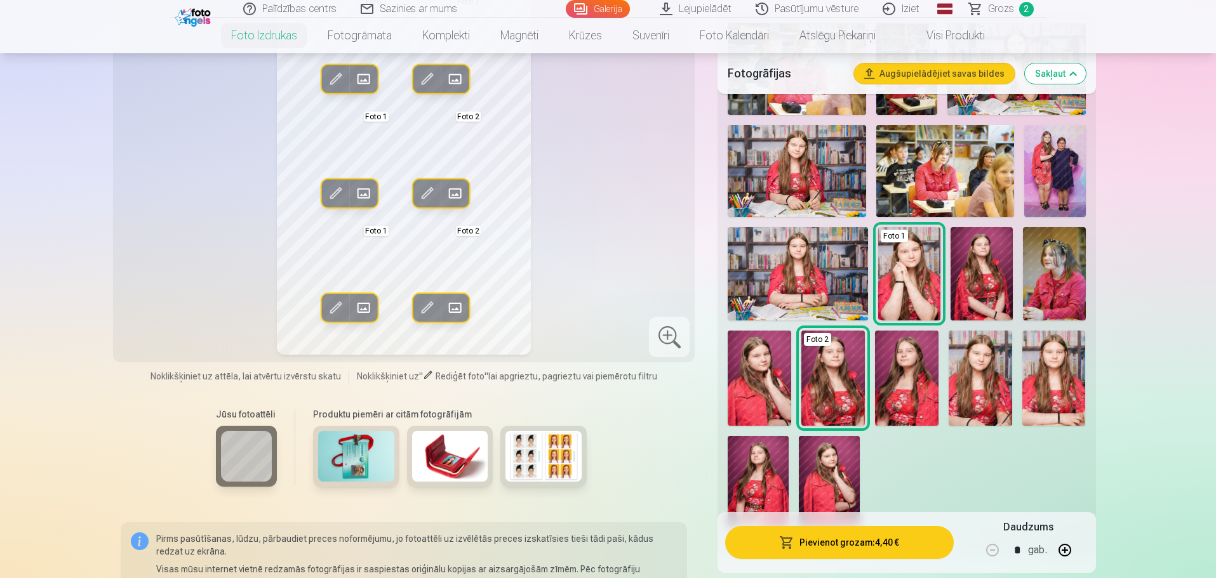
scroll to position [381, 0]
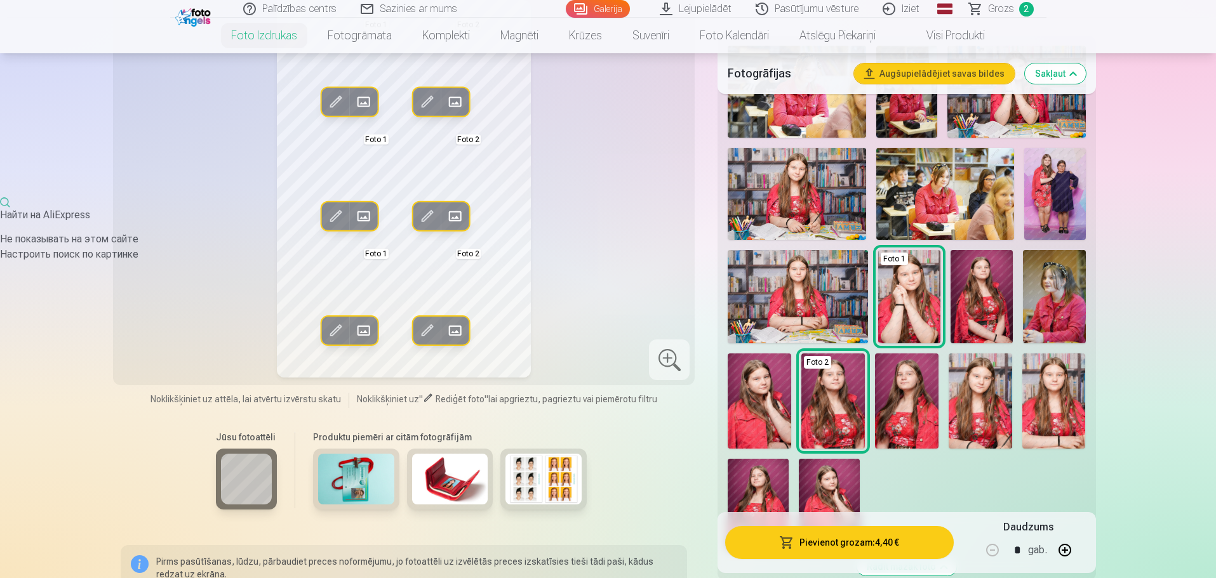
click at [968, 293] on img at bounding box center [982, 296] width 62 height 93
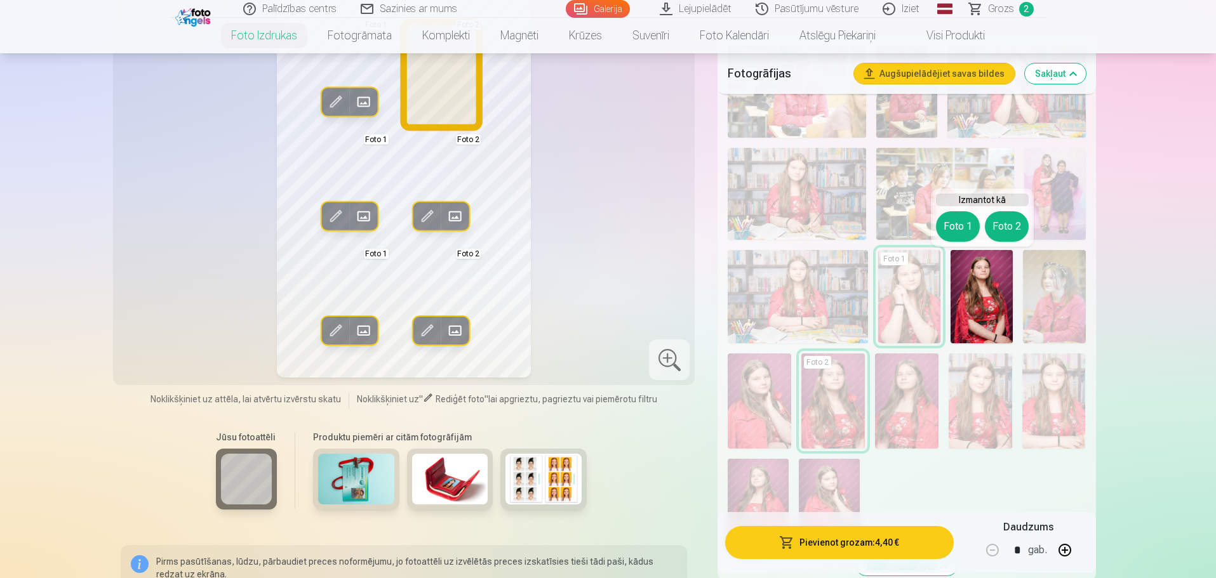
click at [1007, 234] on button "Foto 2" at bounding box center [1007, 226] width 44 height 30
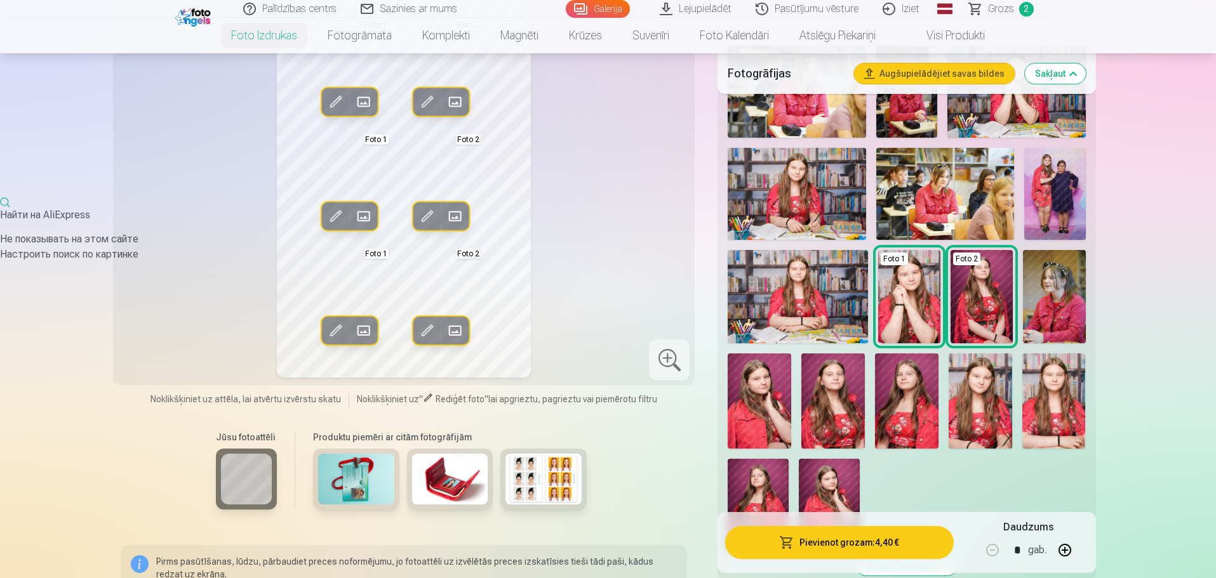
click at [834, 407] on img at bounding box center [832, 401] width 63 height 95
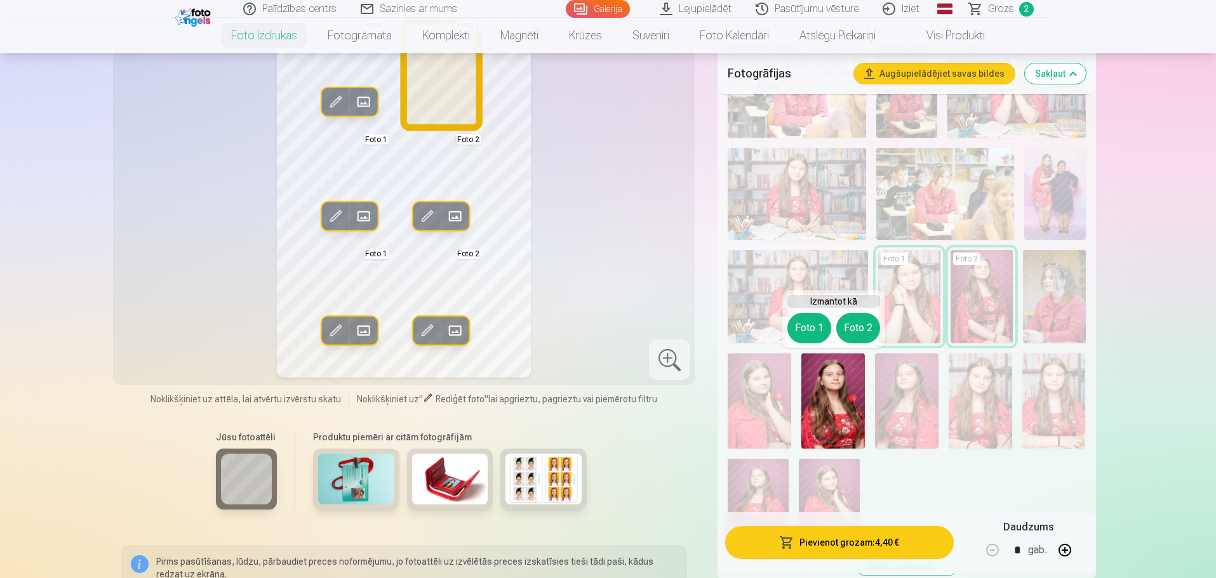
click at [850, 334] on button "Foto 2" at bounding box center [858, 328] width 44 height 30
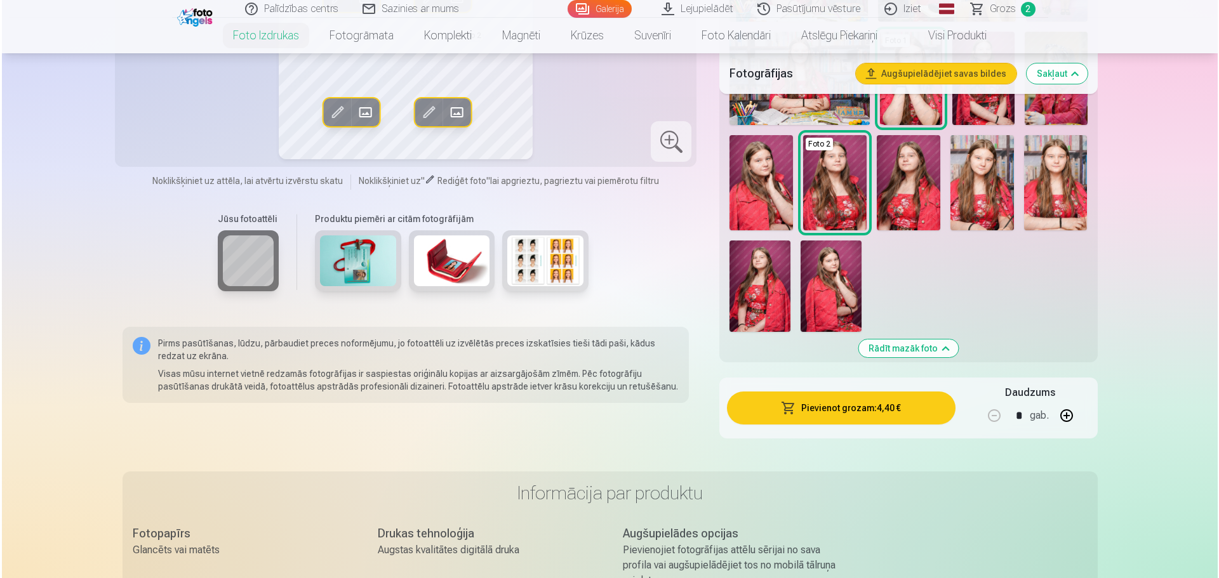
scroll to position [698, 0]
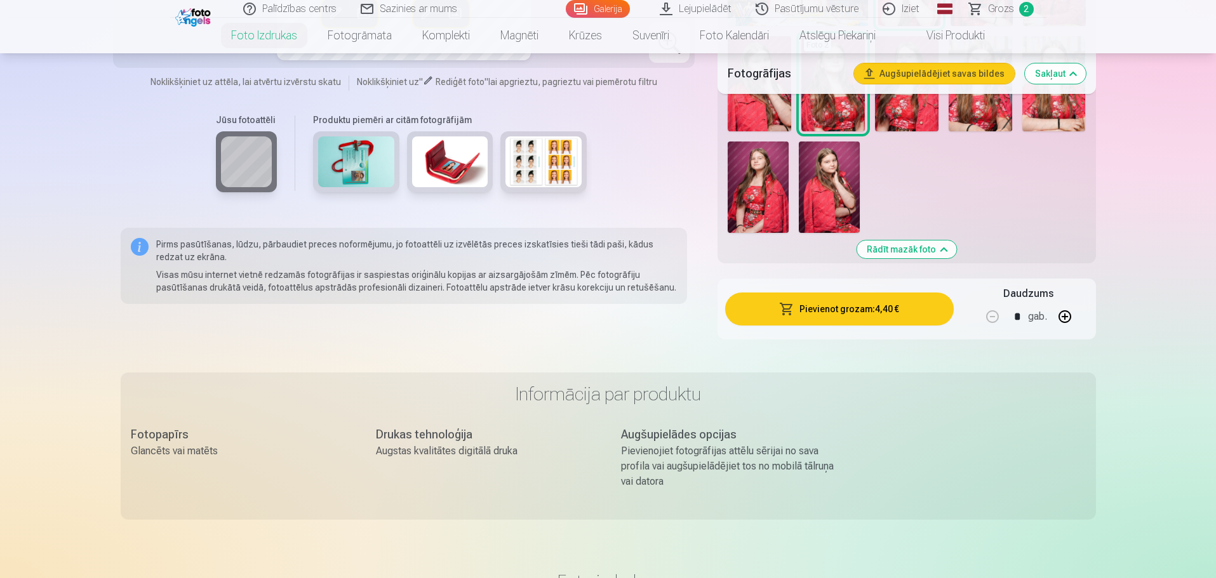
click at [859, 314] on button "Pievienot grozam : 4,40 €" at bounding box center [839, 309] width 228 height 33
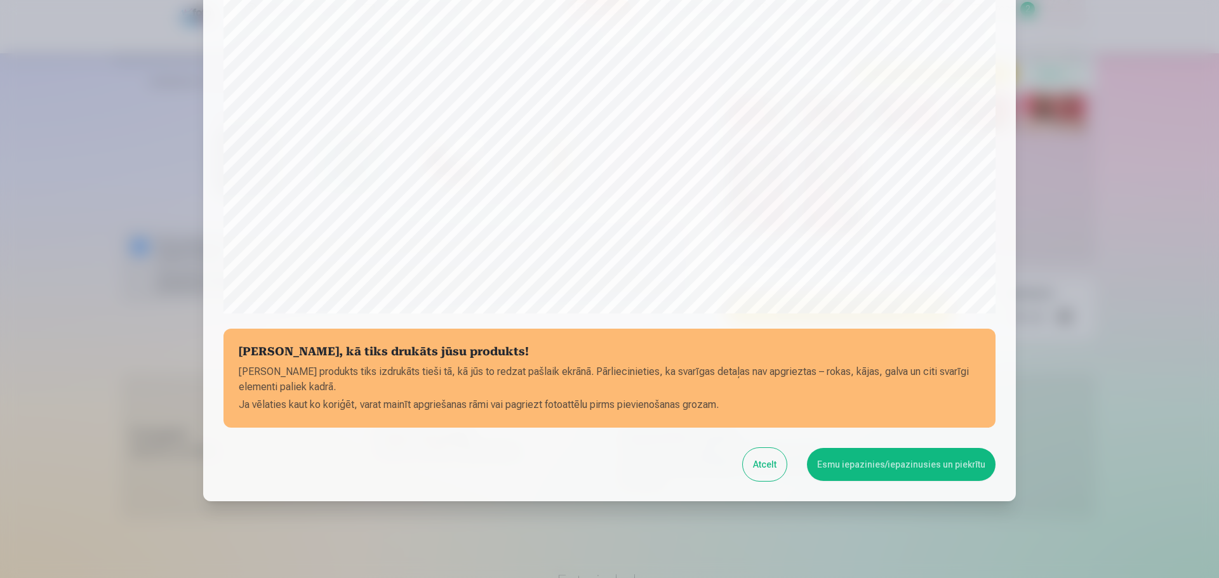
scroll to position [336, 0]
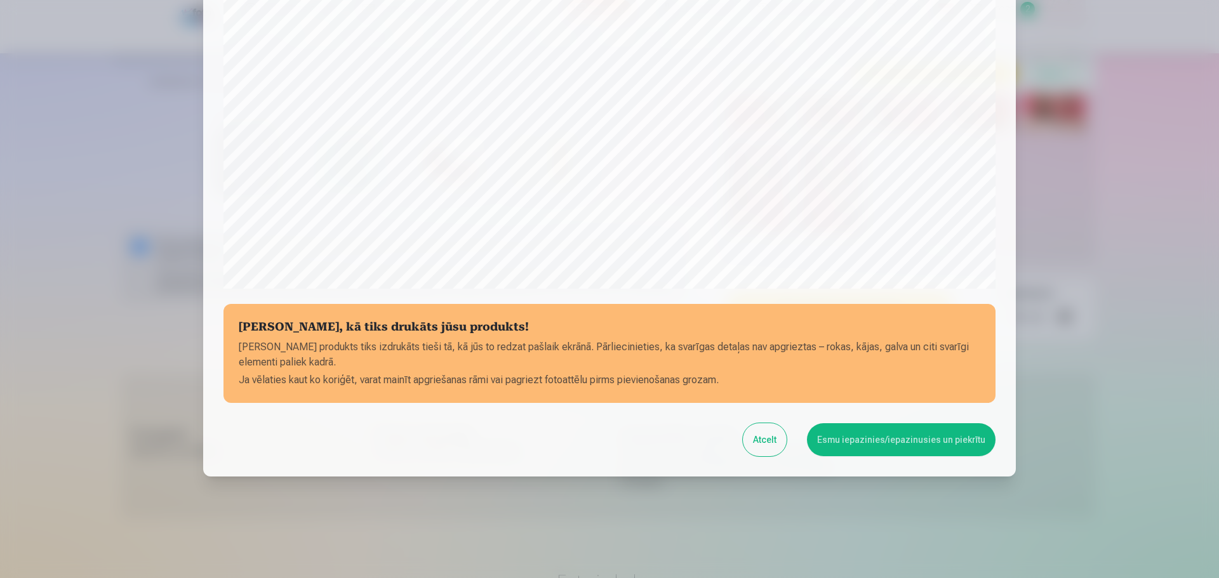
click at [894, 444] on button "Esmu iepazinies/iepazinusies un piekrītu" at bounding box center [901, 440] width 189 height 33
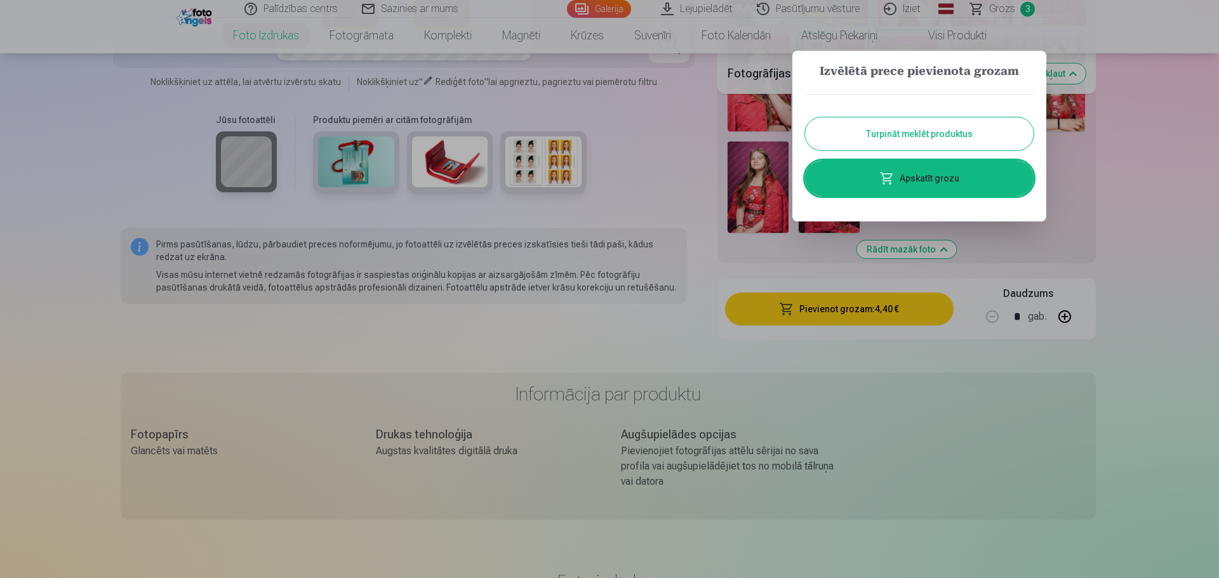
click at [925, 185] on link "Apskatīt grozu" at bounding box center [919, 179] width 229 height 36
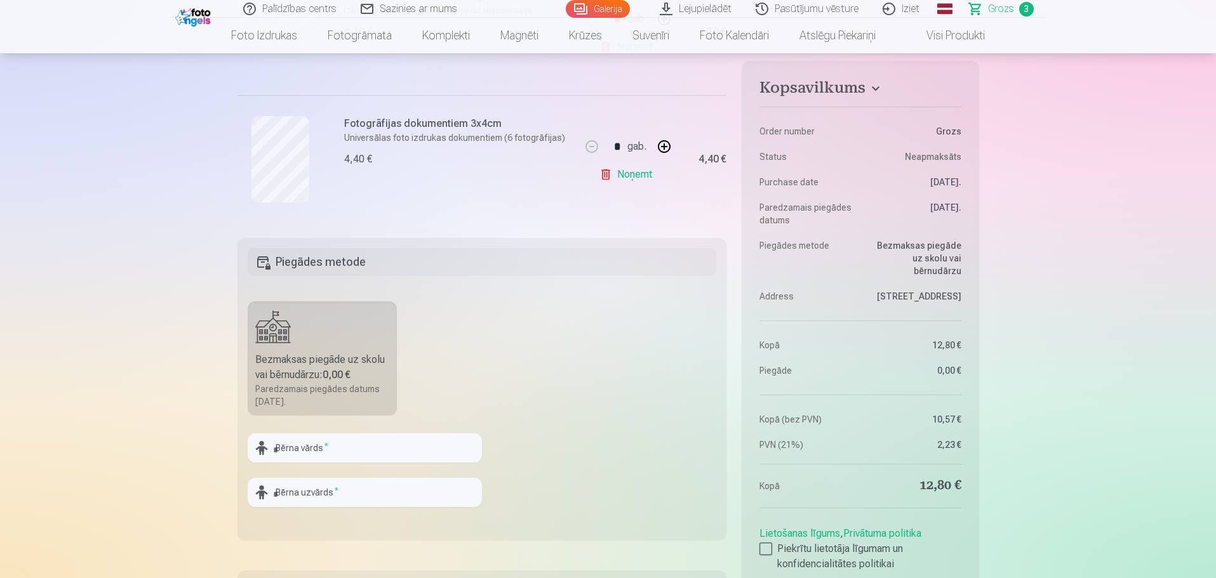
scroll to position [508, 0]
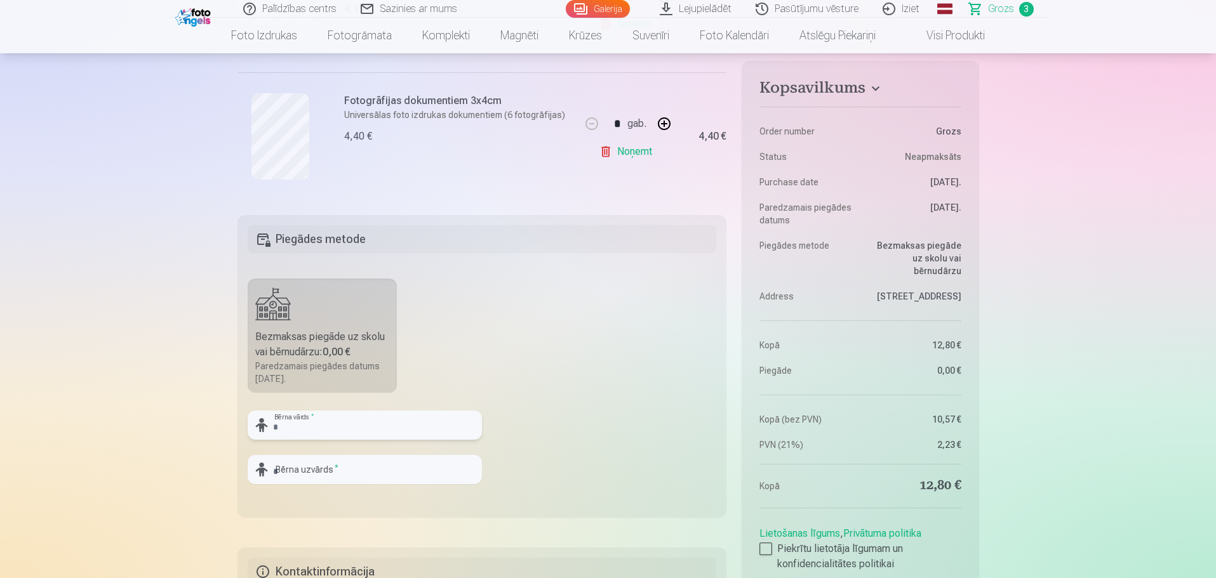
click at [312, 425] on input "text" at bounding box center [365, 425] width 234 height 29
drag, startPoint x: 323, startPoint y: 425, endPoint x: 215, endPoint y: 426, distance: 108.6
drag, startPoint x: 291, startPoint y: 432, endPoint x: 279, endPoint y: 425, distance: 13.4
click at [279, 425] on input "****" at bounding box center [365, 425] width 234 height 29
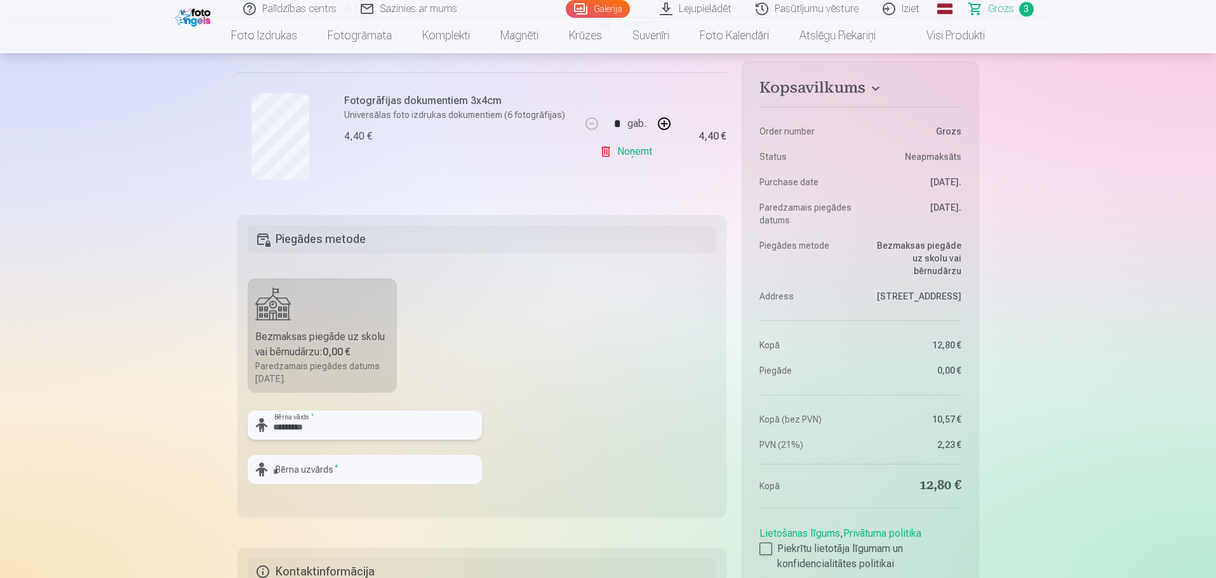
type input "*********"
click at [305, 470] on input "text" at bounding box center [365, 469] width 234 height 29
type input "*******"
click at [568, 392] on fieldset "Piegādes metode Bezmaksas piegāde uz skolu vai bērnudārzu : 0,00 € Paredzamais …" at bounding box center [482, 366] width 490 height 302
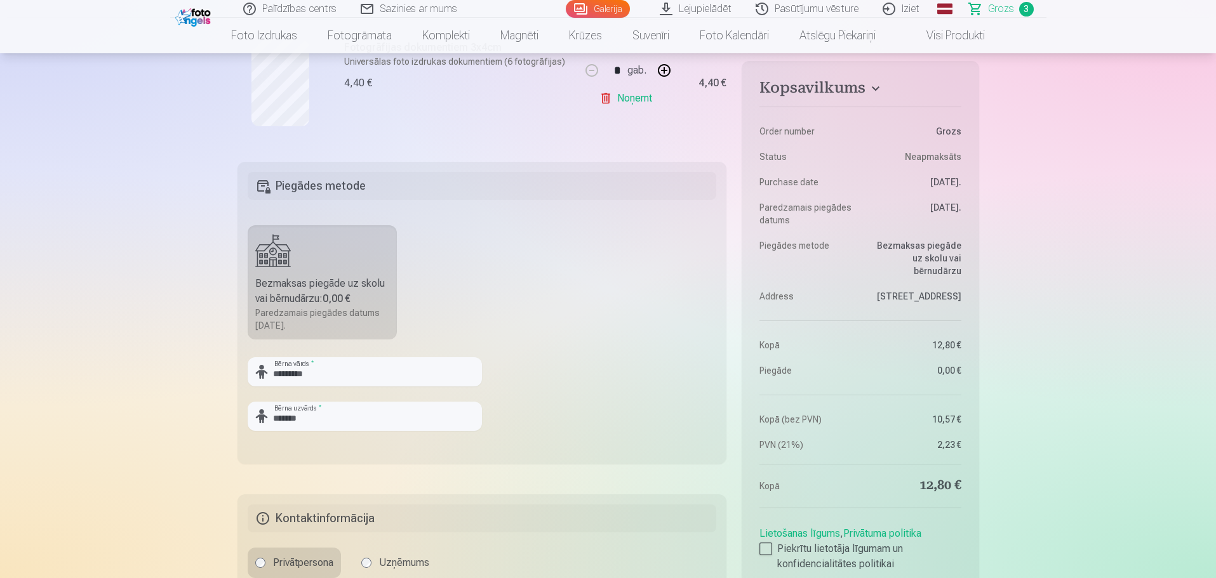
scroll to position [635, 0]
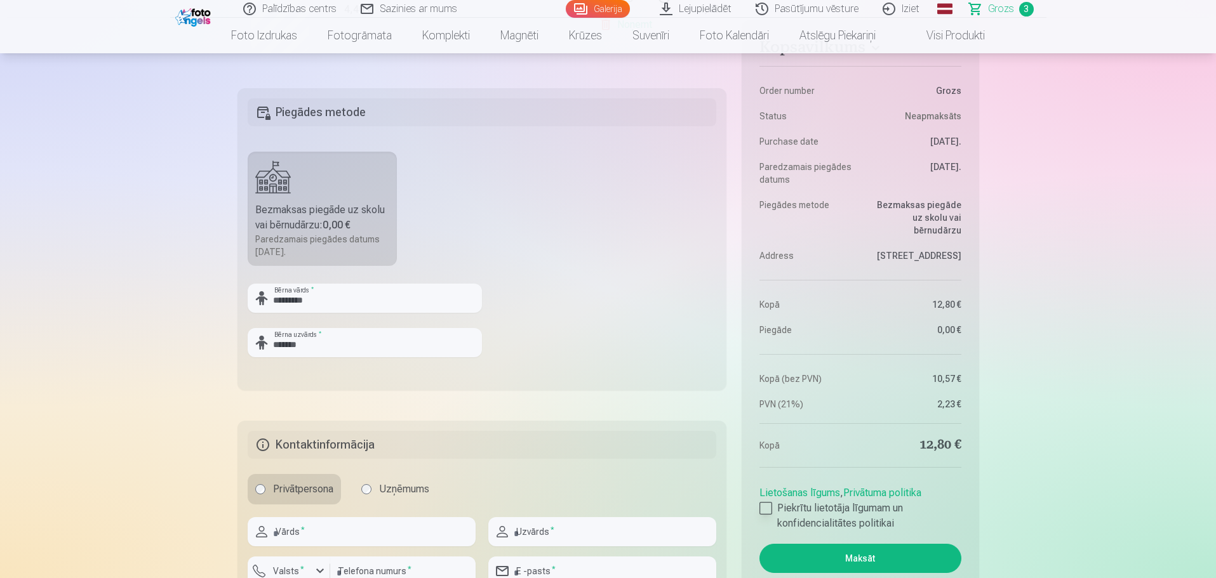
click at [766, 512] on div at bounding box center [765, 508] width 13 height 13
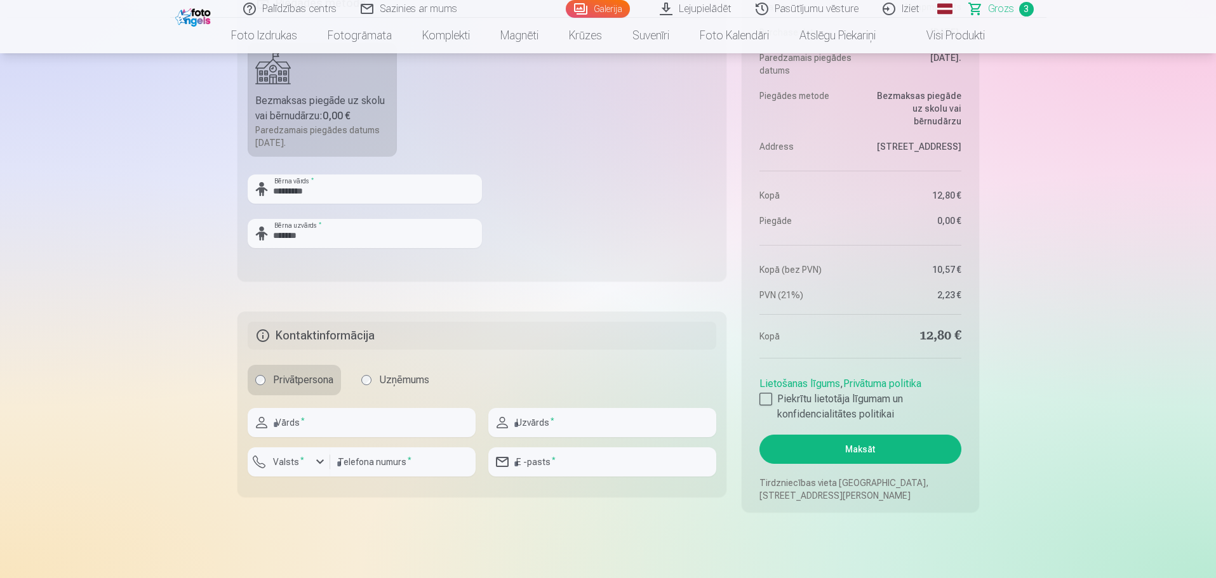
scroll to position [762, 0]
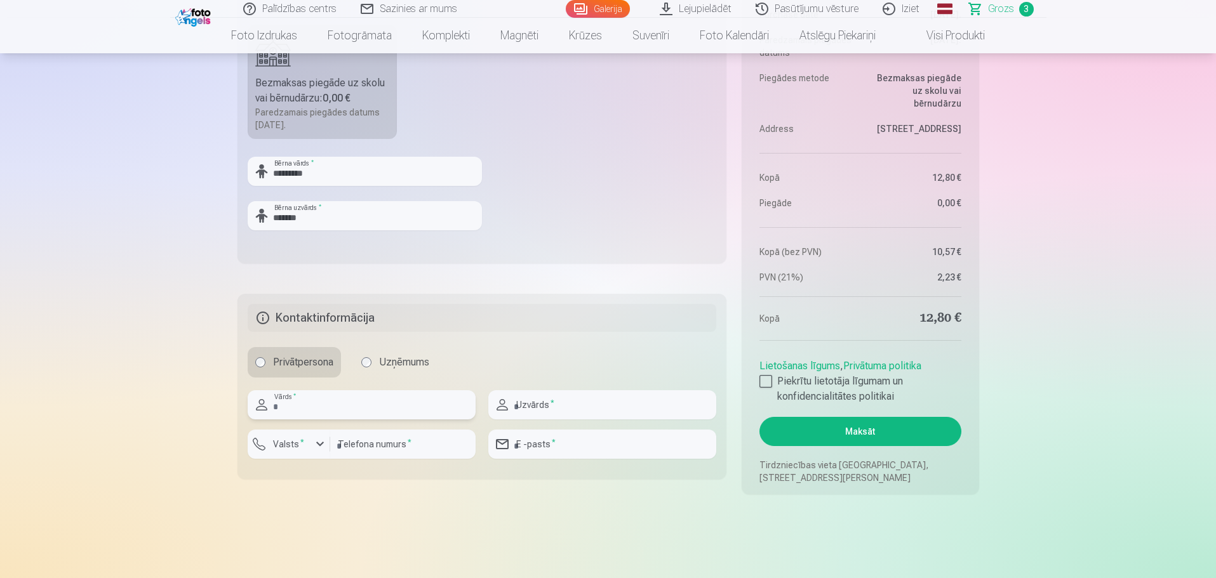
click at [307, 398] on input "text" at bounding box center [362, 405] width 228 height 29
type input "****"
click at [542, 410] on input "text" at bounding box center [602, 405] width 228 height 29
type input "*******"
click at [350, 443] on input "number" at bounding box center [402, 444] width 145 height 29
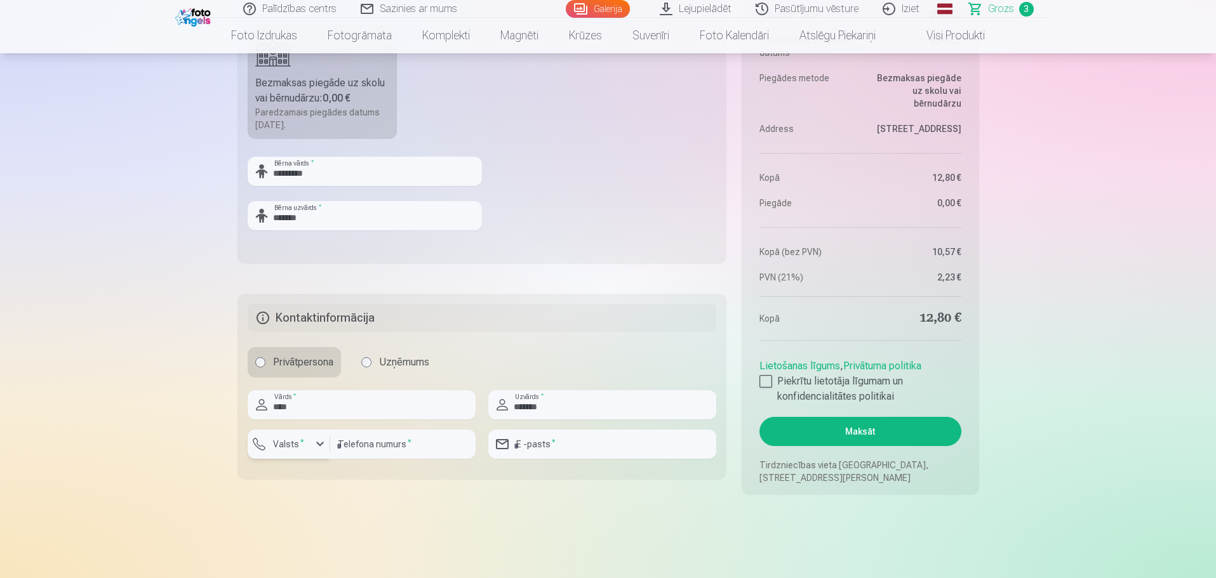
click at [316, 440] on div "button" at bounding box center [319, 444] width 15 height 15
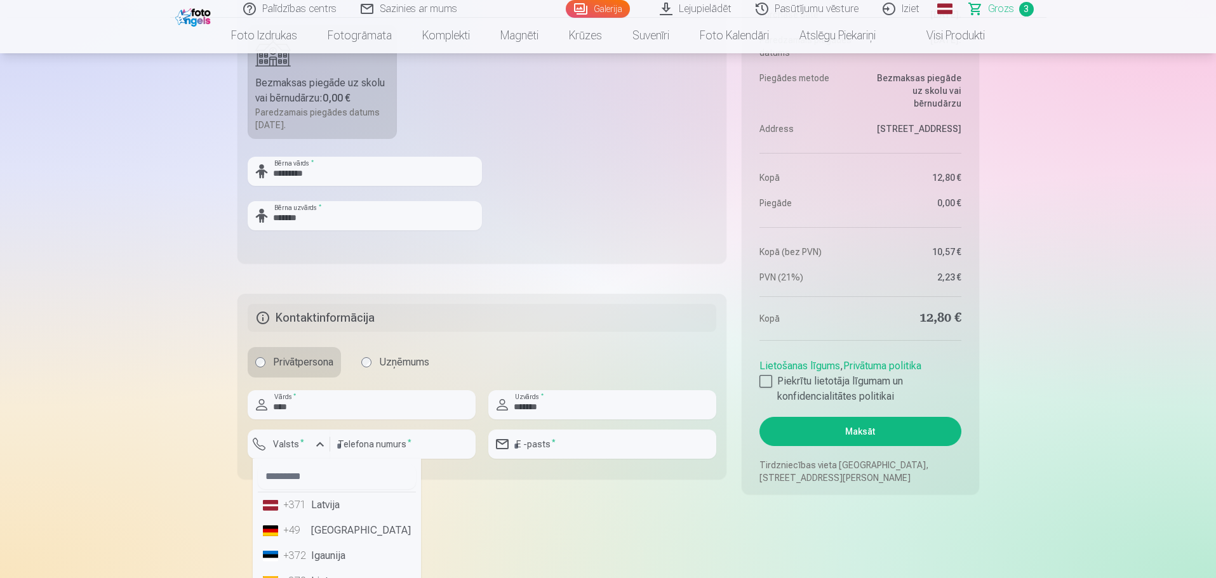
click at [318, 503] on li "+371 Latvija" at bounding box center [337, 505] width 158 height 25
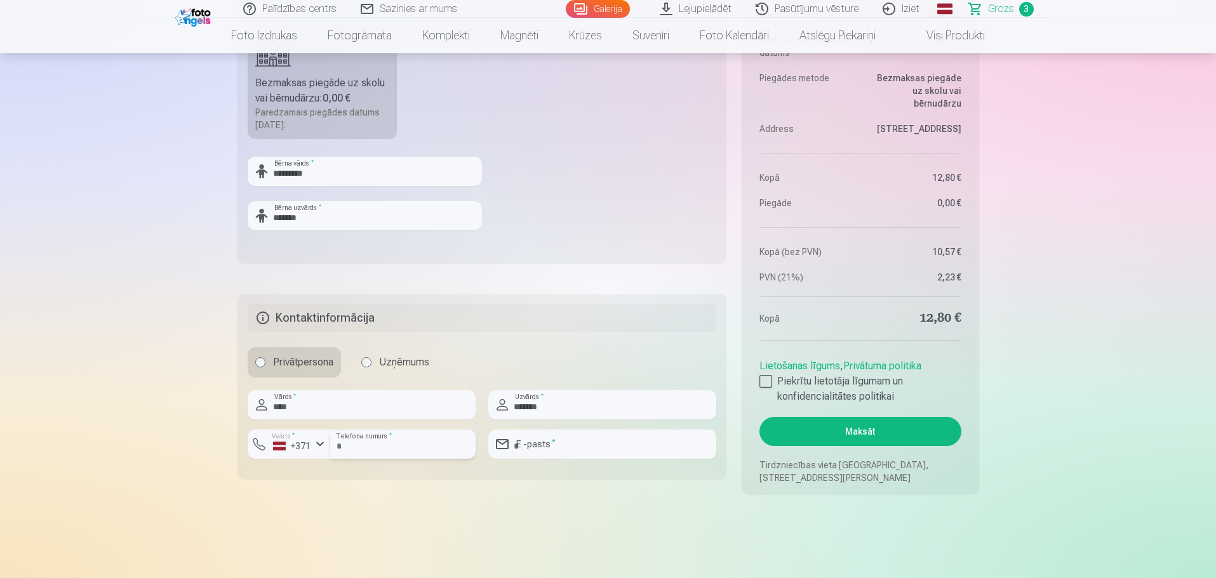
click at [399, 444] on input "number" at bounding box center [402, 444] width 145 height 29
type input "********"
click at [528, 441] on input "email" at bounding box center [602, 444] width 228 height 29
type input "**********"
click at [519, 474] on fieldset "**********" at bounding box center [482, 386] width 490 height 185
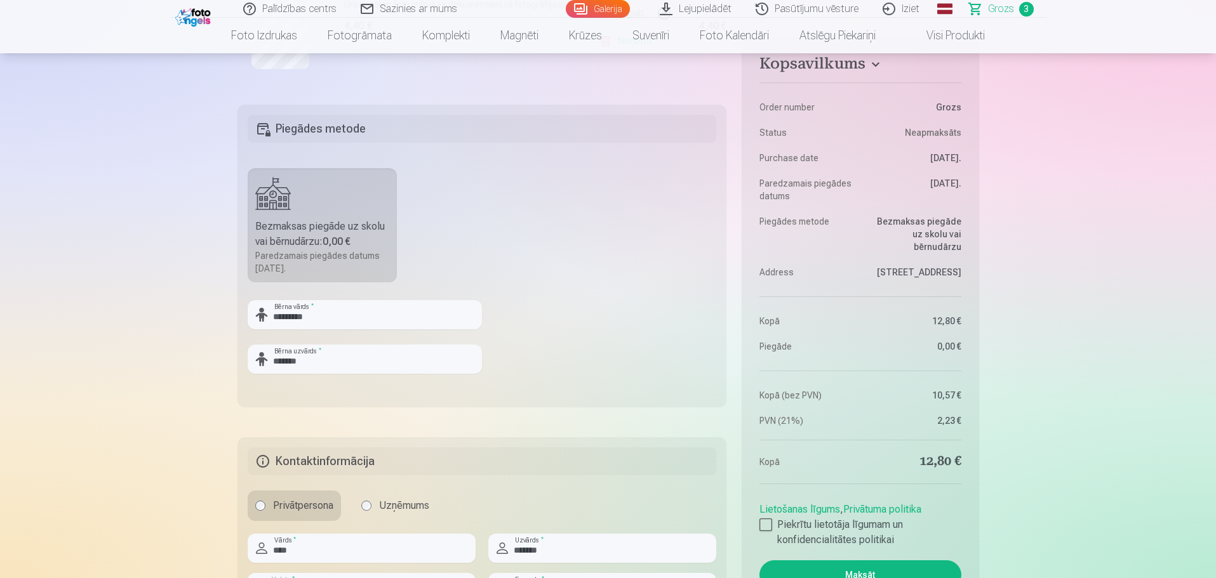
scroll to position [635, 0]
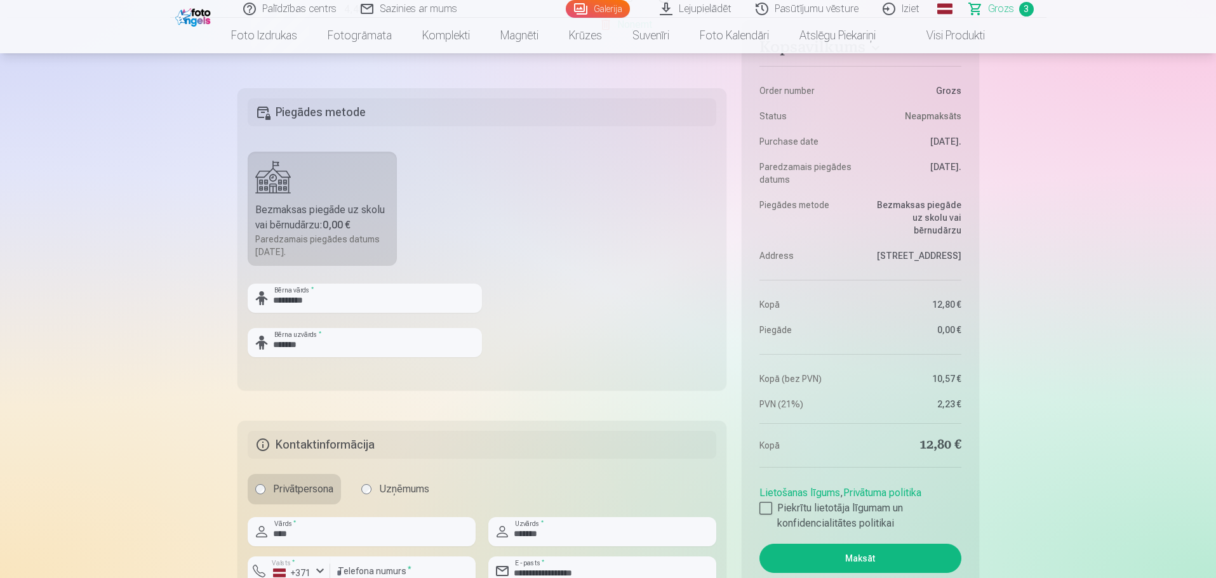
drag, startPoint x: 875, startPoint y: 558, endPoint x: 620, endPoint y: 402, distance: 298.9
click at [643, 410] on div "Kopsavilkums Order number Grozs Status Neapmaksāts Purchase date [DATE]. Paredz…" at bounding box center [608, 78] width 742 height 1086
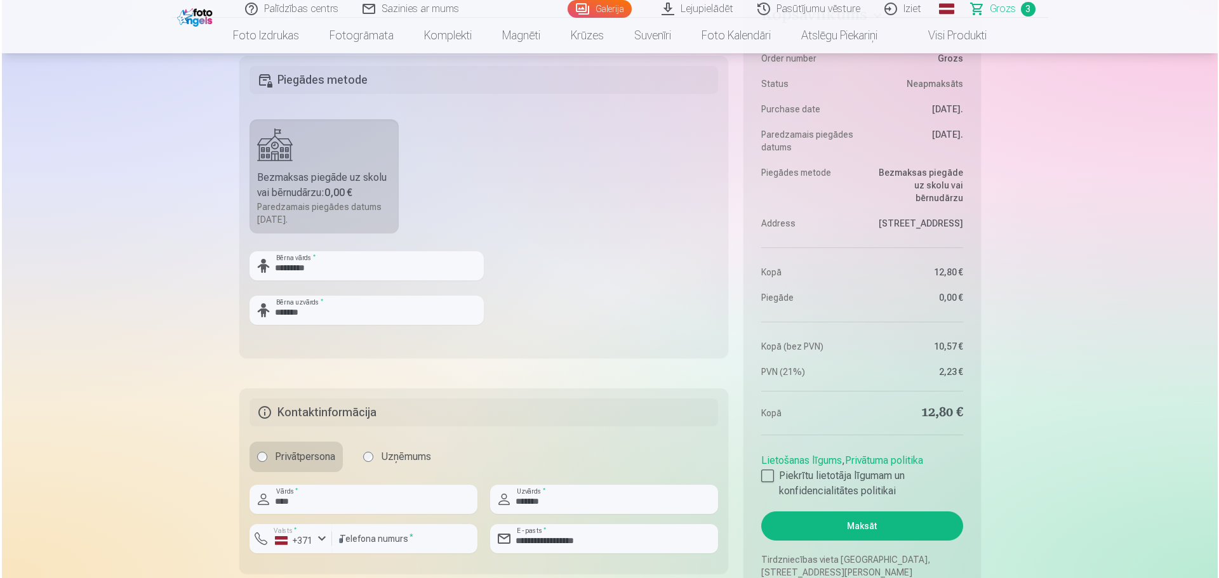
scroll to position [698, 0]
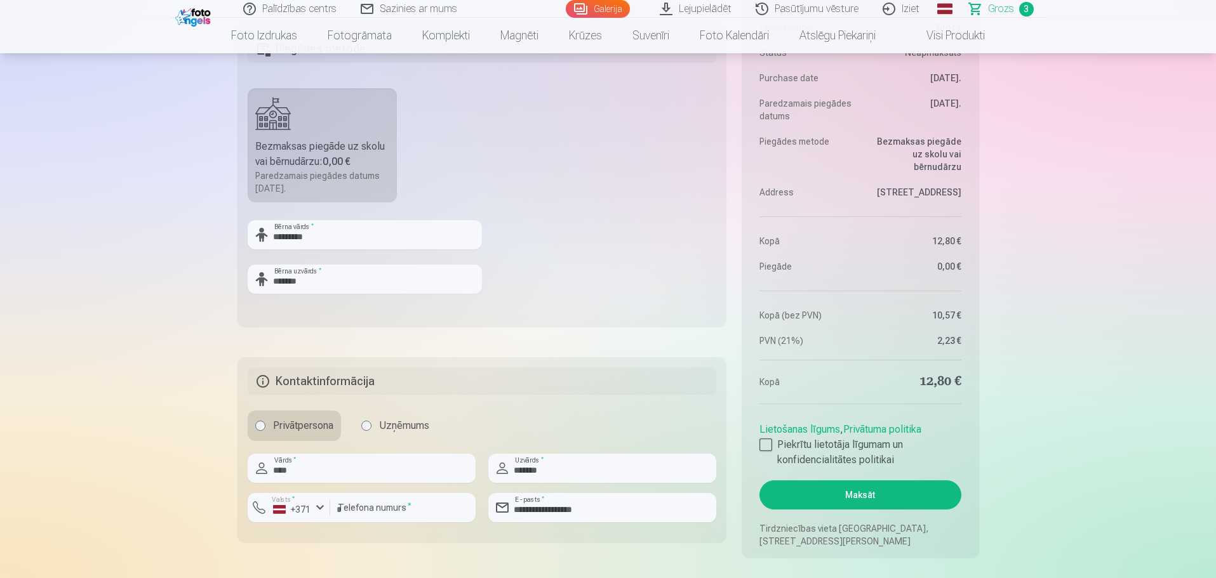
click at [859, 495] on button "Maksāt" at bounding box center [859, 495] width 201 height 29
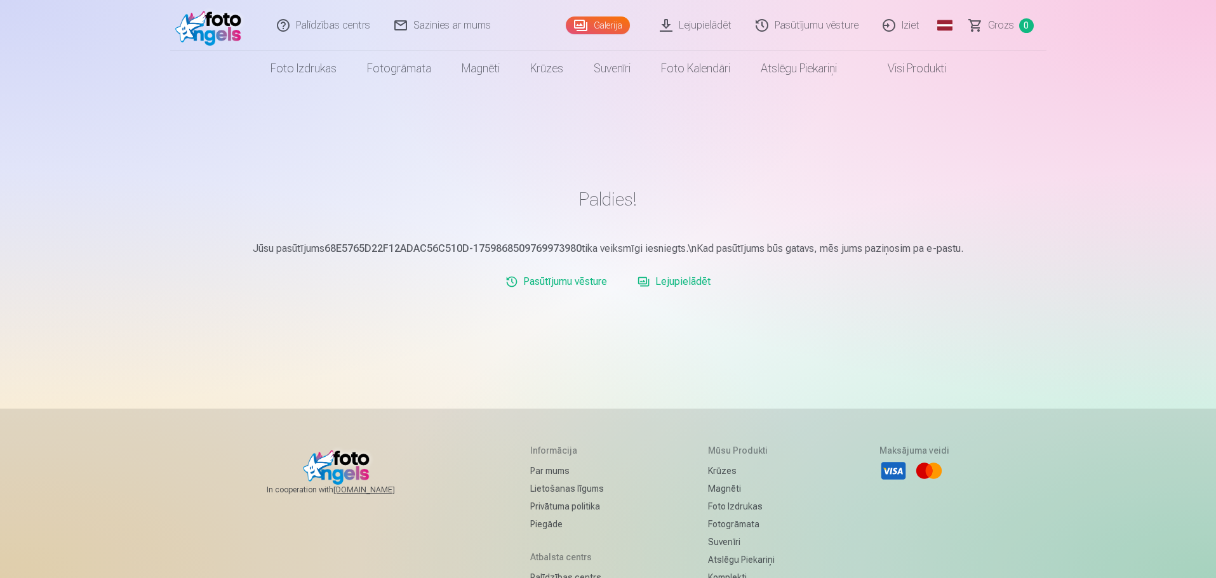
click at [683, 282] on link "Lejupielādēt" at bounding box center [673, 281] width 83 height 25
